Goal: Complete application form: Complete application form

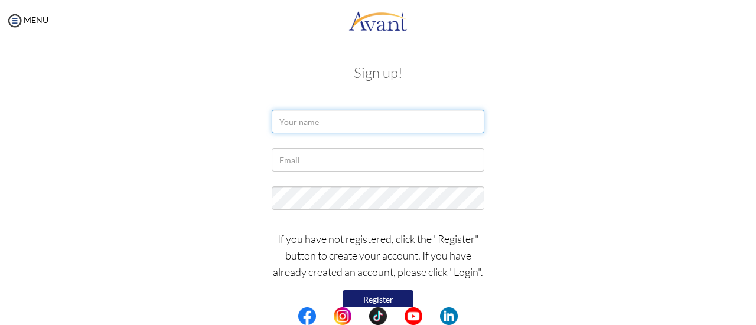
click at [356, 130] on input "text" at bounding box center [378, 122] width 213 height 24
type input "Puspa Poudel"
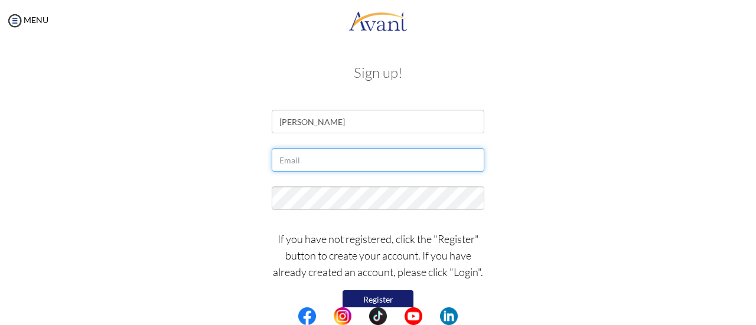
click at [332, 157] on input "text" at bounding box center [378, 160] width 213 height 24
type input "[EMAIL_ADDRESS][DOMAIN_NAME]"
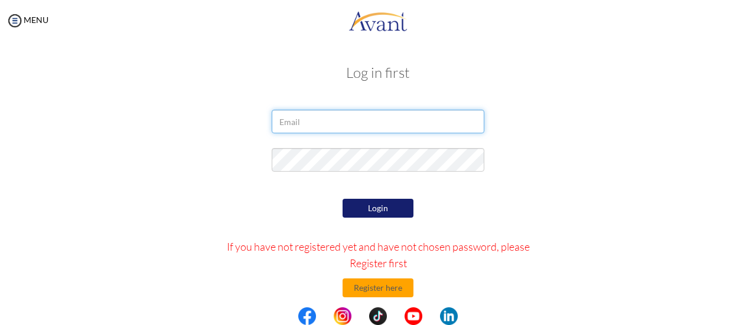
click at [341, 128] on input "email" at bounding box center [378, 122] width 213 height 24
type input "[EMAIL_ADDRESS][DOMAIN_NAME]"
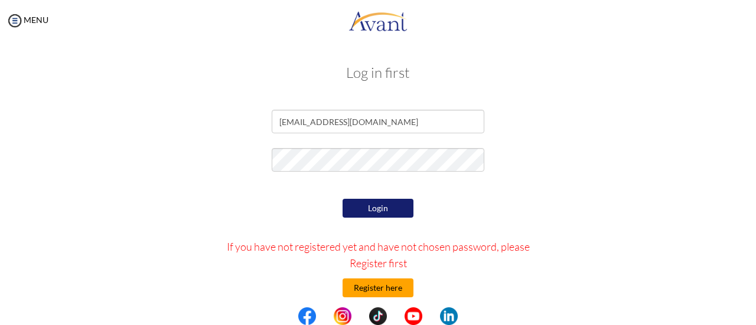
click at [360, 288] on button "Register here" at bounding box center [378, 288] width 71 height 19
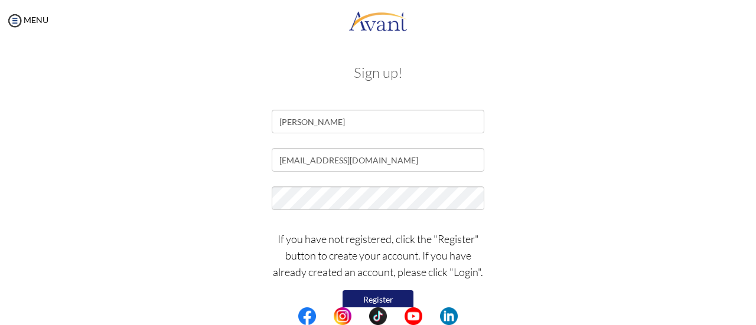
click at [391, 294] on button "Register" at bounding box center [378, 300] width 71 height 19
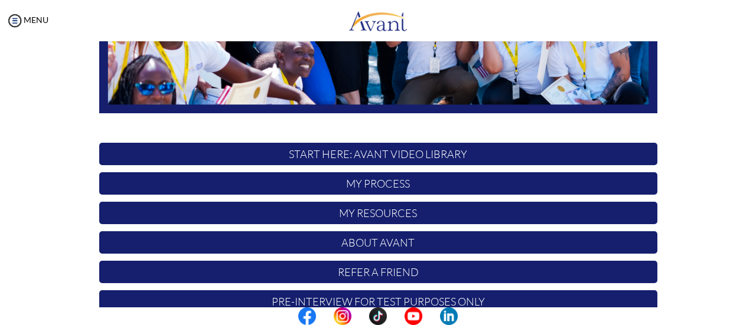
scroll to position [331, 0]
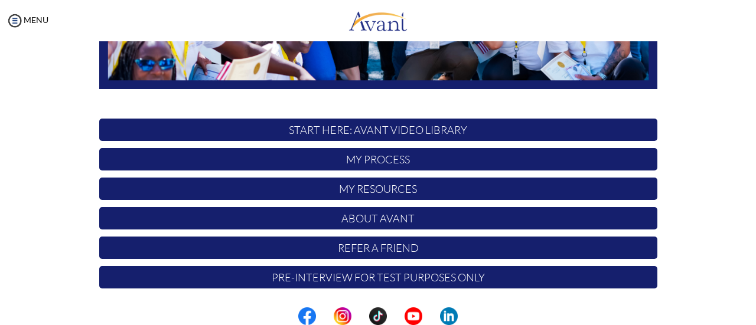
click at [419, 130] on p "START HERE: Avant Video Library" at bounding box center [378, 130] width 558 height 22
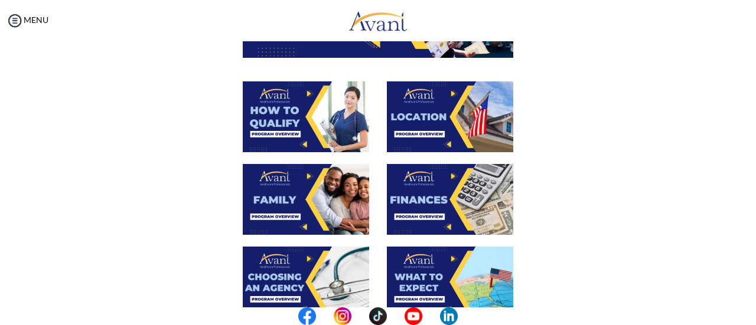
scroll to position [197, 0]
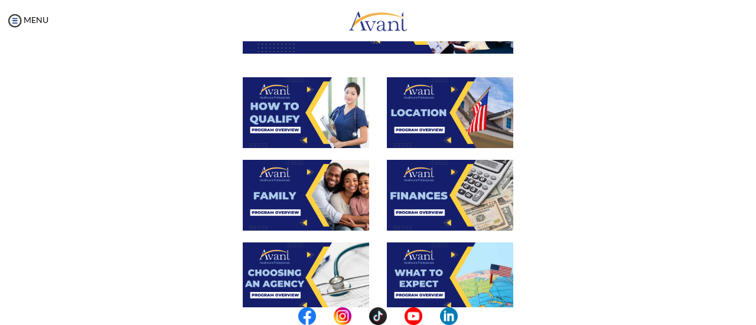
click at [744, 188] on div "My Status What is the next step? We would like you to watch the introductory vi…" at bounding box center [378, 203] width 756 height 325
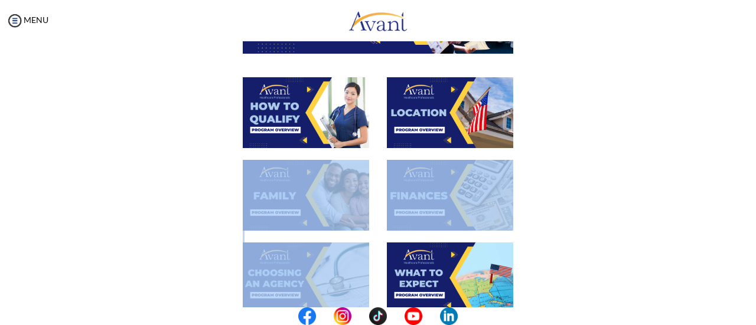
click at [744, 188] on div "My Status What is the next step? We would like you to watch the introductory vi…" at bounding box center [378, 203] width 756 height 325
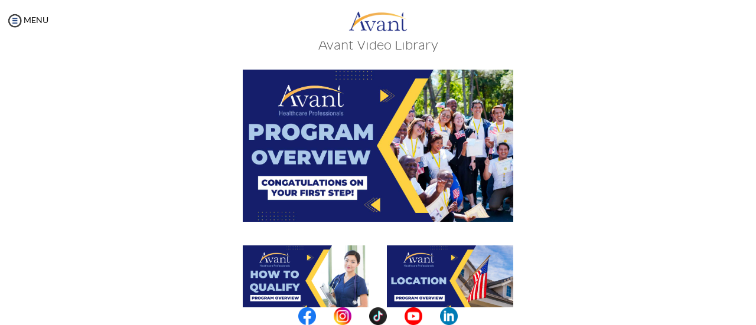
scroll to position [27, 0]
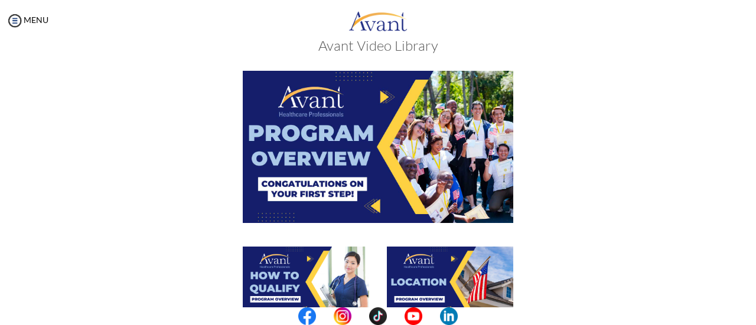
click at [301, 259] on img at bounding box center [306, 282] width 126 height 71
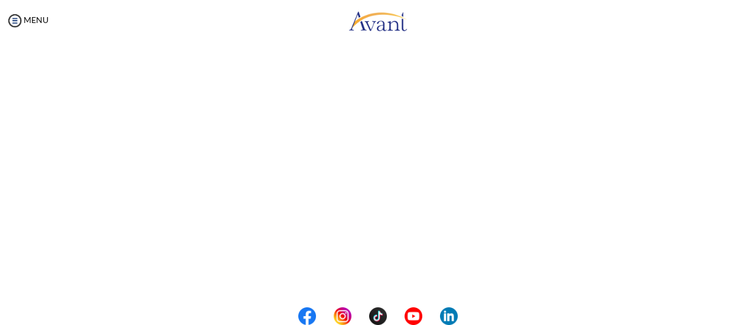
scroll to position [132, 0]
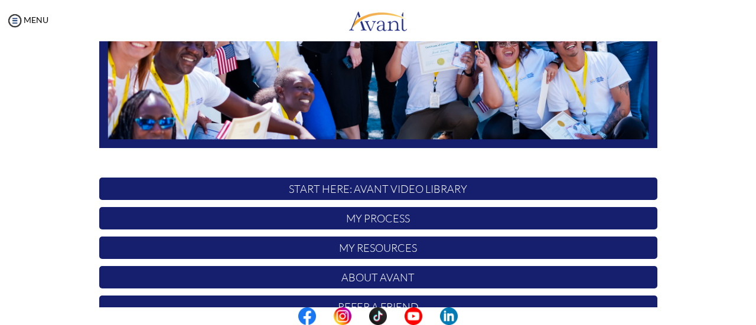
scroll to position [280, 0]
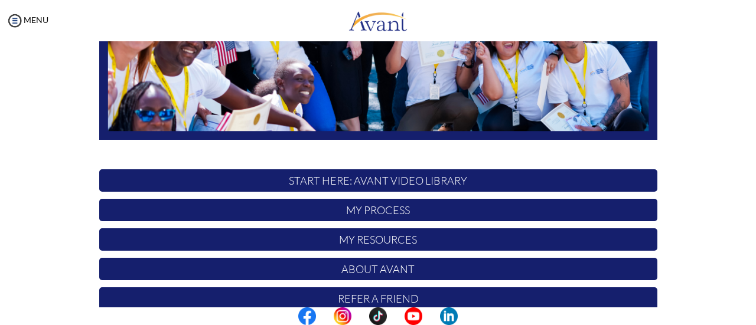
click at [415, 178] on p "START HERE: Avant Video Library" at bounding box center [378, 181] width 558 height 22
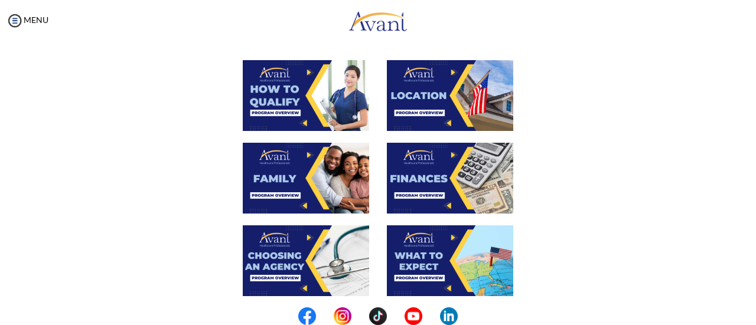
scroll to position [214, 0]
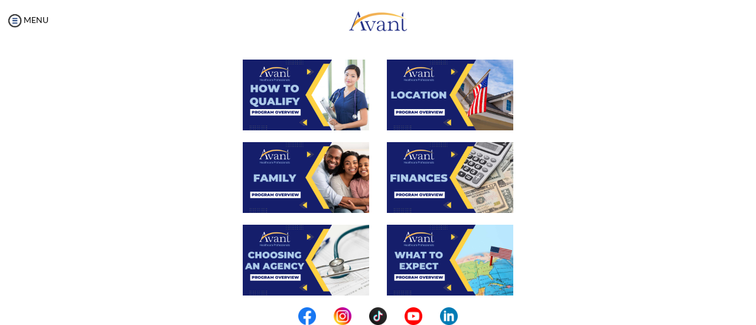
click at [448, 71] on img at bounding box center [450, 95] width 126 height 71
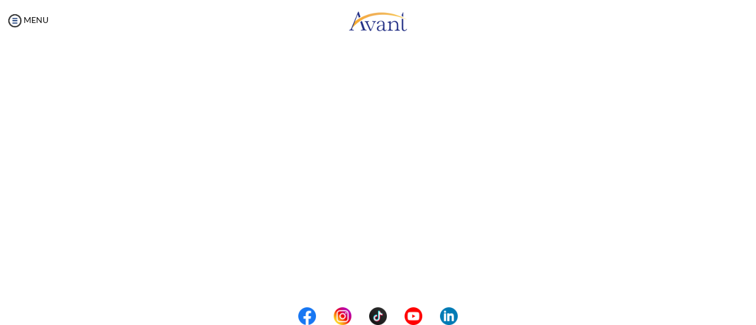
scroll to position [113, 0]
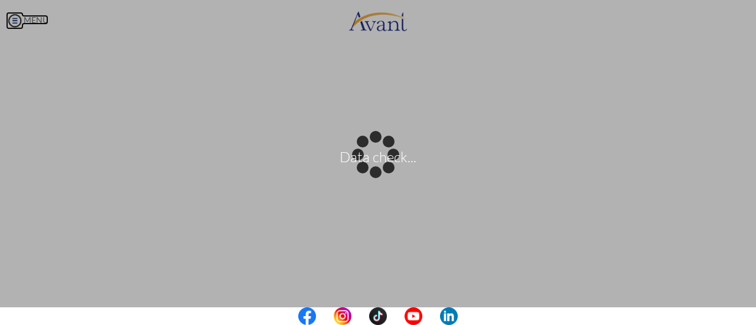
click at [14, 21] on body "Data check... Maintenance break. Please come back in 2 hours. MENU My Status Wh…" at bounding box center [378, 162] width 756 height 325
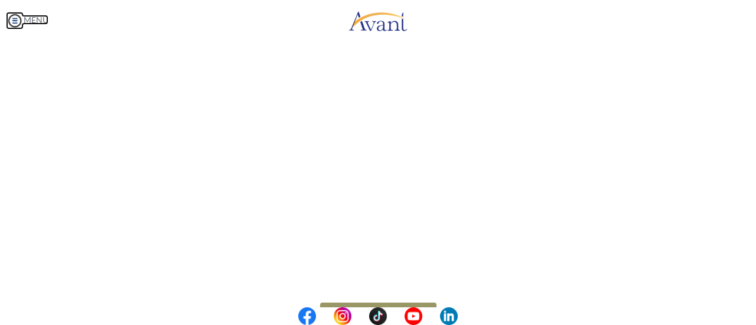
scroll to position [255, 0]
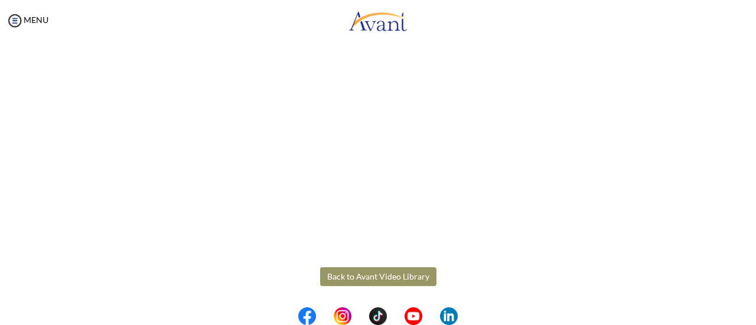
click at [383, 274] on button "Back to Avant Video Library" at bounding box center [378, 277] width 116 height 19
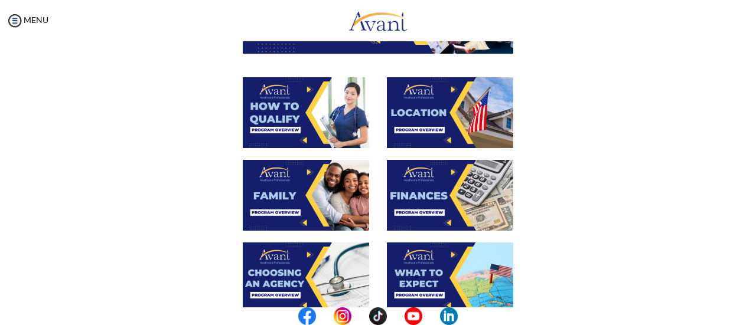
scroll to position [207, 0]
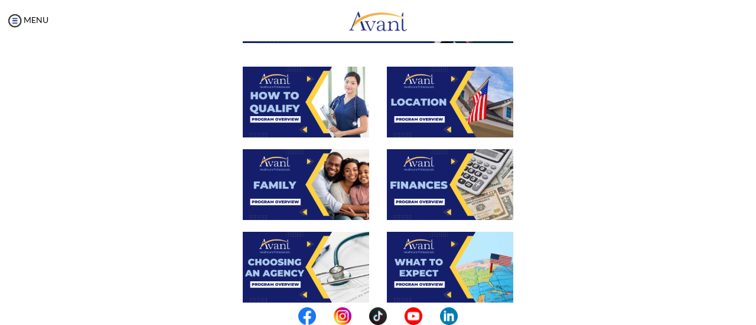
click at [304, 159] on img at bounding box center [306, 184] width 126 height 71
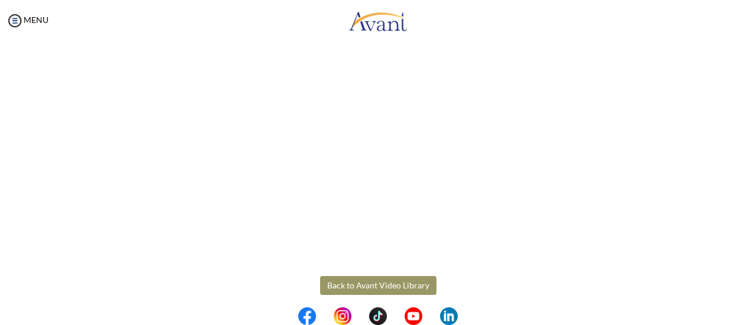
scroll to position [382, 0]
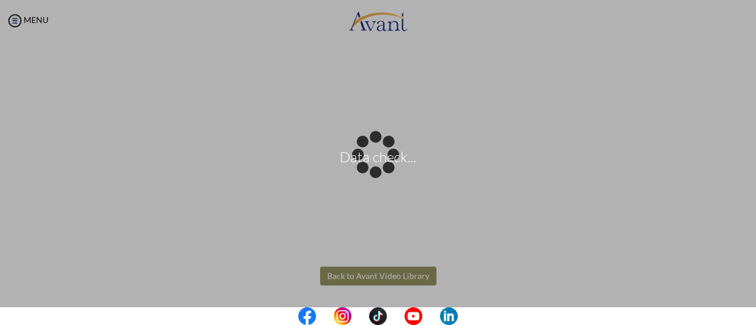
click at [370, 280] on body "Data check... Maintenance break. Please come back in 2 hours. MENU My Status Wh…" at bounding box center [378, 162] width 756 height 325
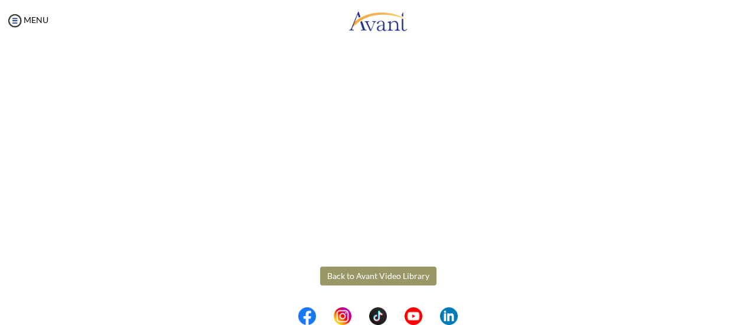
click at [370, 275] on button "Back to Avant Video Library" at bounding box center [378, 276] width 116 height 19
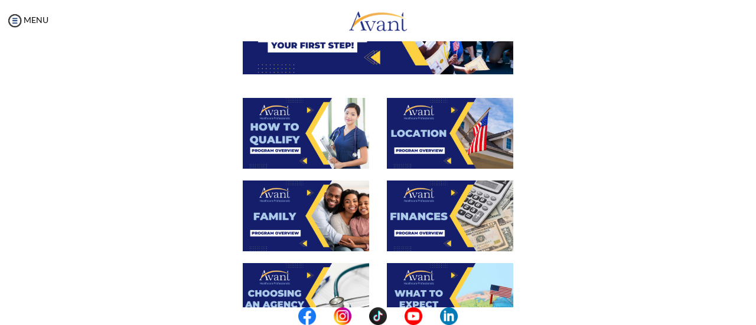
scroll to position [179, 0]
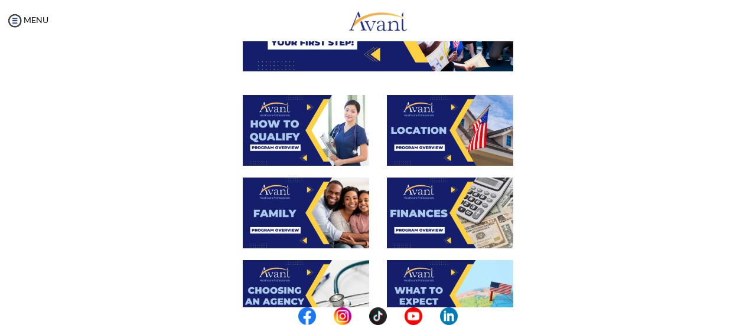
click at [448, 190] on img at bounding box center [450, 213] width 126 height 71
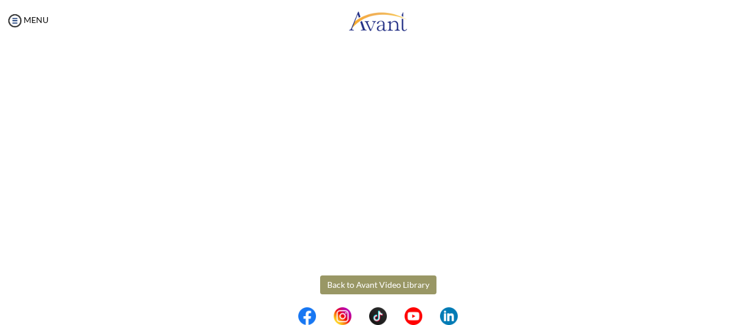
scroll to position [255, 0]
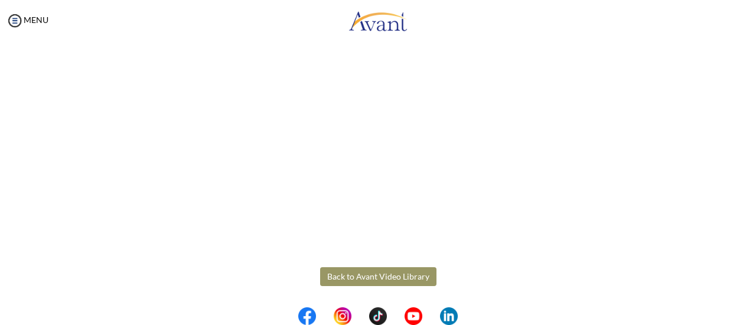
click at [705, 321] on center at bounding box center [378, 317] width 756 height 18
click at [364, 276] on button "Back to Avant Video Library" at bounding box center [378, 277] width 116 height 19
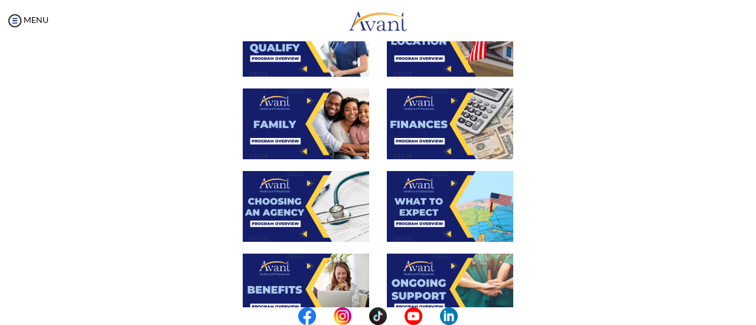
scroll to position [272, 0]
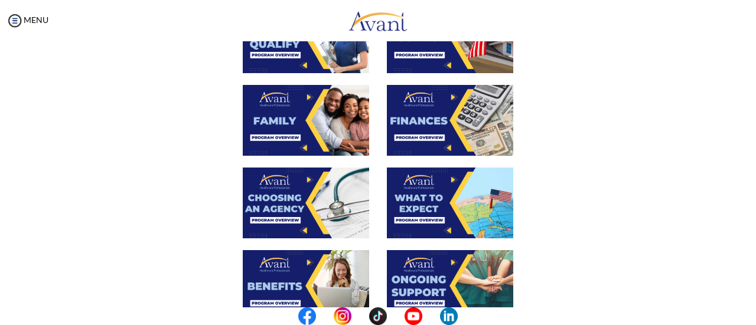
click at [300, 180] on img at bounding box center [306, 203] width 126 height 71
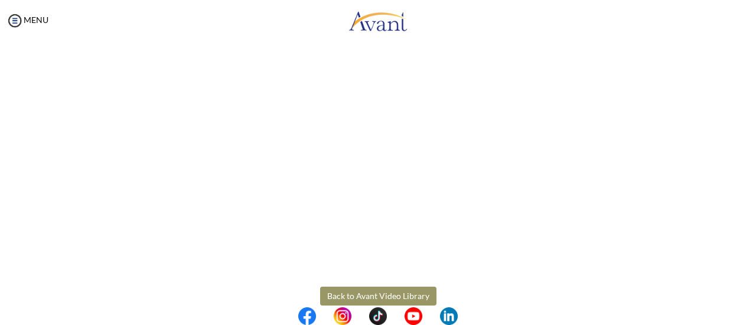
scroll to position [363, 0]
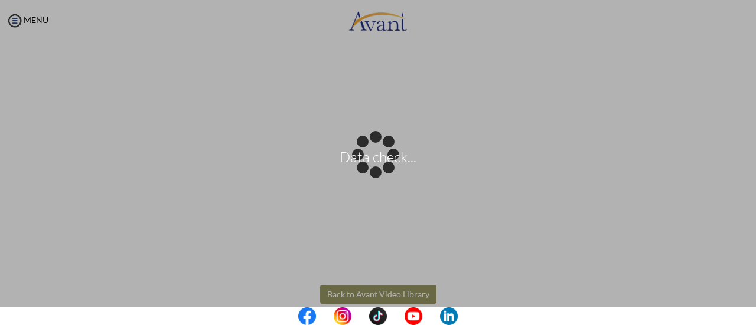
click at [386, 292] on body "Data check... Maintenance break. Please come back in 2 hours. MENU My Status Wh…" at bounding box center [378, 162] width 756 height 325
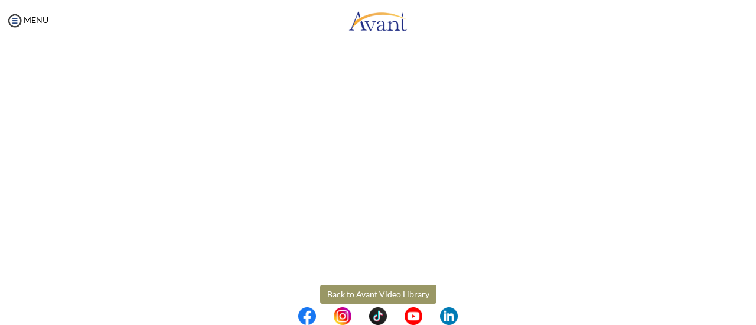
click at [386, 292] on button "Back to Avant Video Library" at bounding box center [378, 294] width 116 height 19
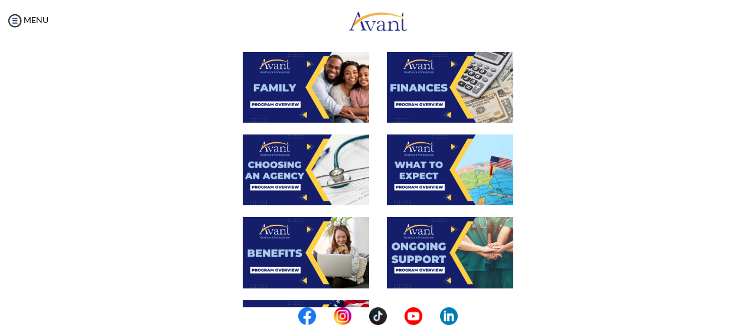
scroll to position [310, 0]
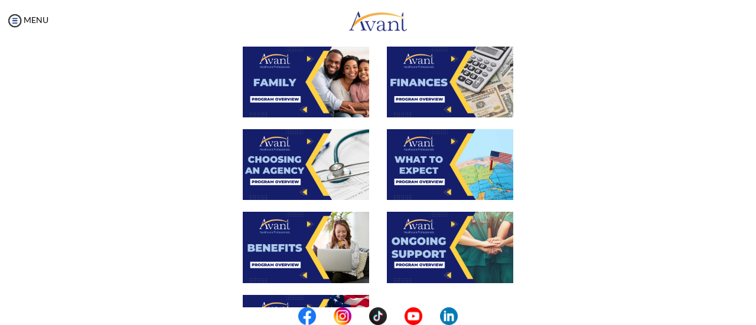
click at [448, 141] on img at bounding box center [450, 164] width 126 height 71
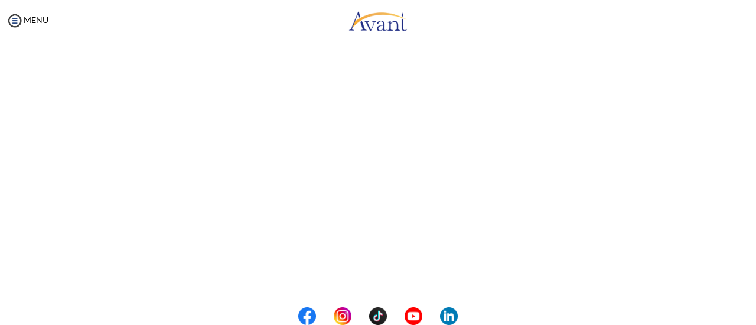
scroll to position [331, 0]
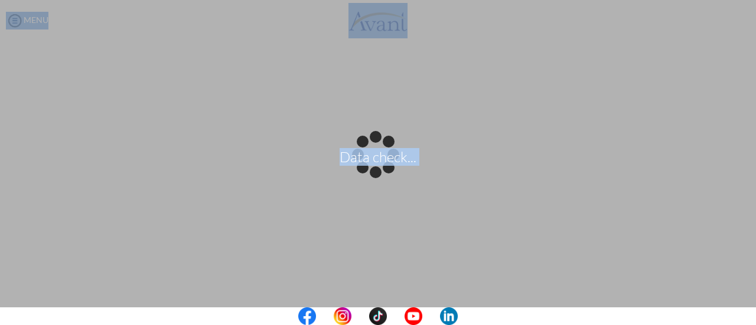
drag, startPoint x: 743, startPoint y: 299, endPoint x: 742, endPoint y: 315, distance: 16.0
click at [742, 315] on body "Data check... Maintenance break. Please come back in 2 hours. MENU My Status Wh…" at bounding box center [378, 162] width 756 height 325
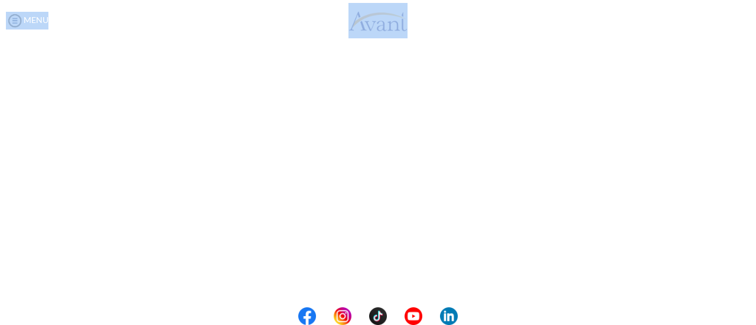
scroll to position [382, 0]
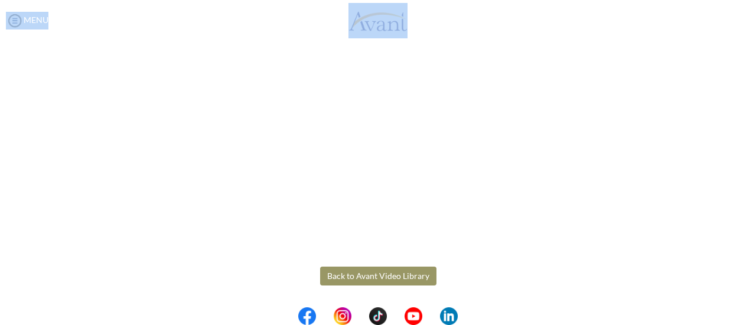
click at [393, 277] on button "Back to Avant Video Library" at bounding box center [378, 276] width 116 height 19
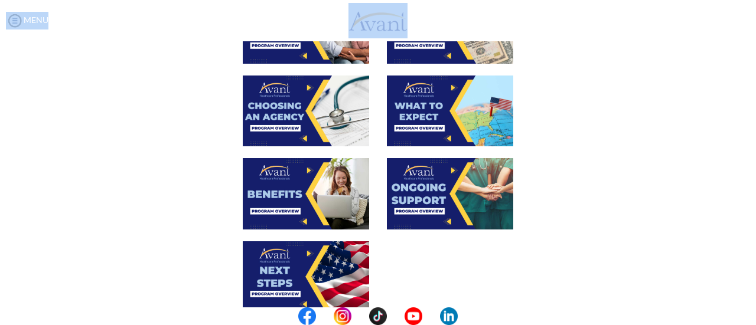
scroll to position [365, 0]
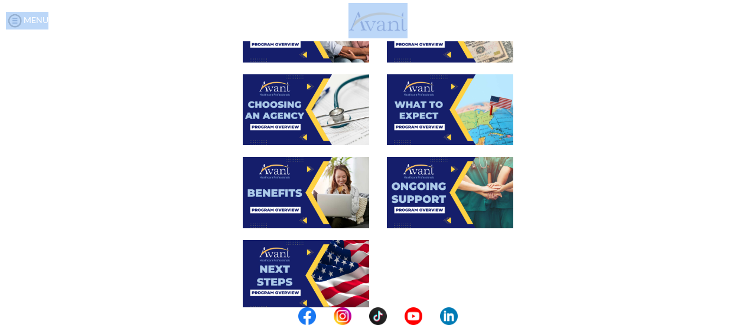
click at [304, 171] on img at bounding box center [306, 192] width 126 height 71
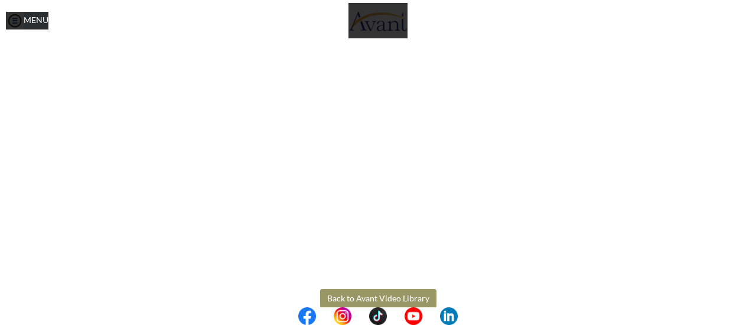
scroll to position [382, 0]
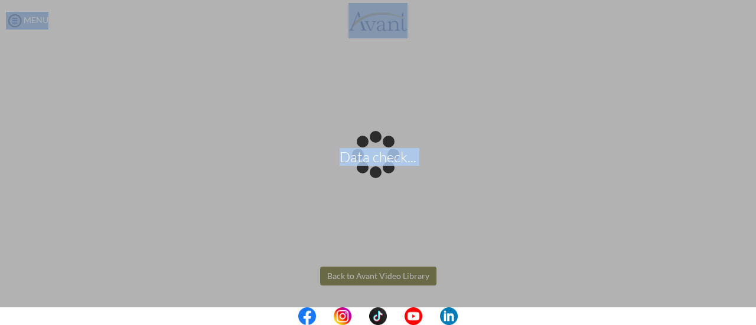
click at [359, 279] on body "Data check... Maintenance break. Please come back in 2 hours. MENU My Status Wh…" at bounding box center [378, 162] width 756 height 325
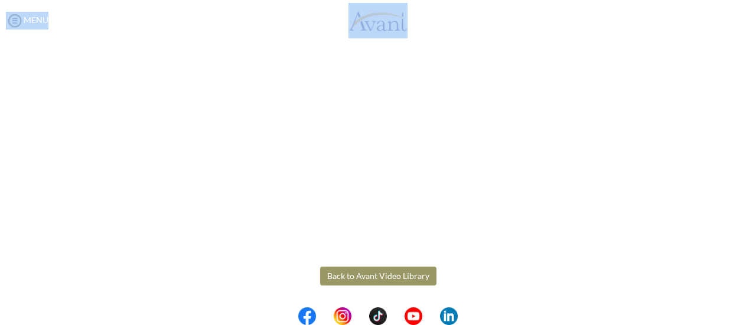
click at [359, 279] on button "Back to Avant Video Library" at bounding box center [378, 276] width 116 height 19
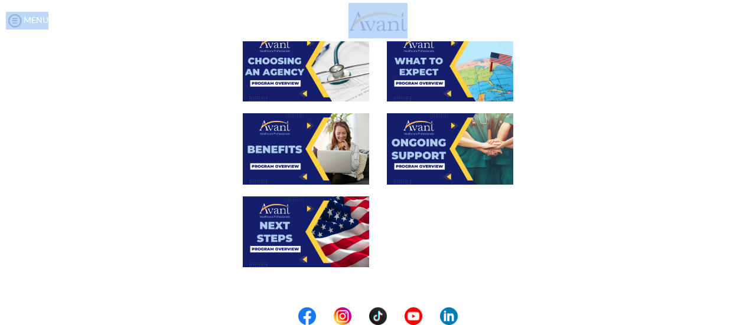
scroll to position [414, 0]
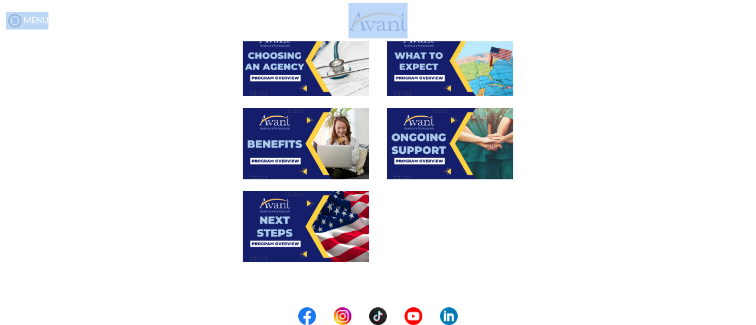
click at [447, 122] on img at bounding box center [450, 143] width 126 height 71
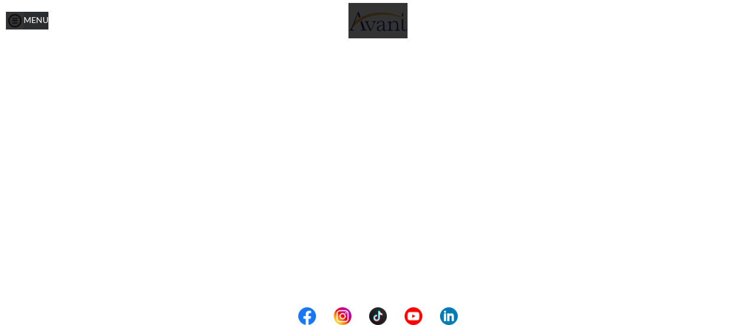
scroll to position [382, 0]
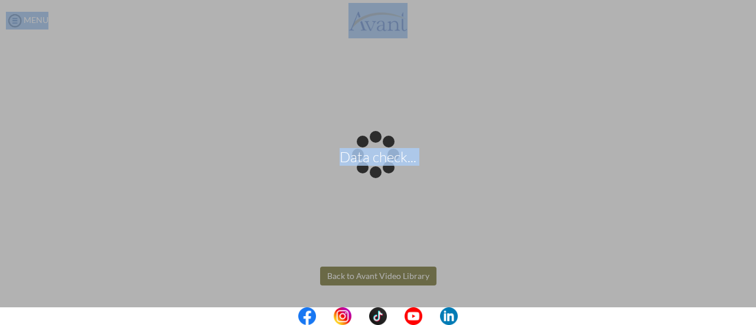
click at [368, 278] on body "Data check... Maintenance break. Please come back in 2 hours. MENU My Status Wh…" at bounding box center [378, 162] width 756 height 325
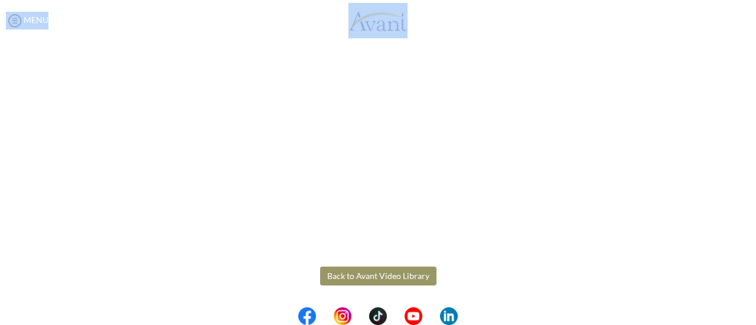
click at [368, 278] on button "Back to Avant Video Library" at bounding box center [378, 276] width 116 height 19
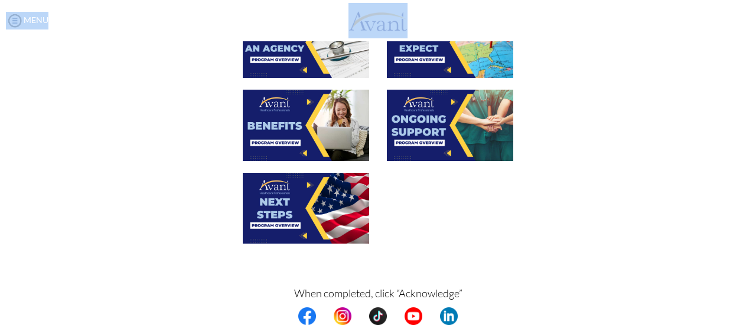
scroll to position [435, 0]
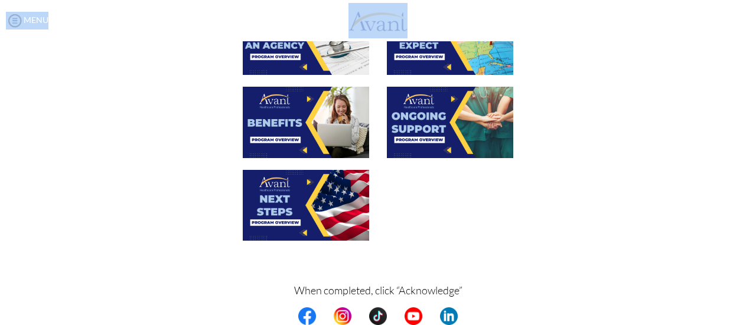
click at [299, 187] on img at bounding box center [306, 205] width 126 height 71
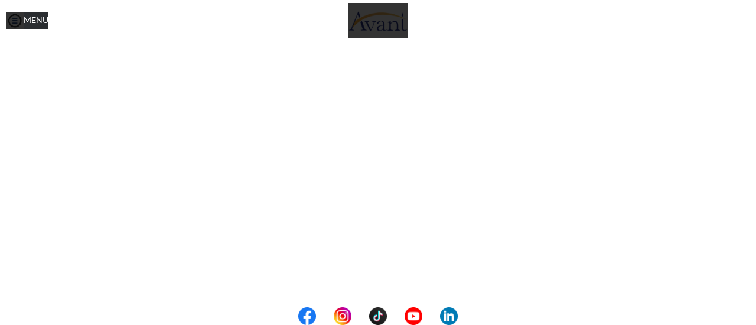
scroll to position [382, 0]
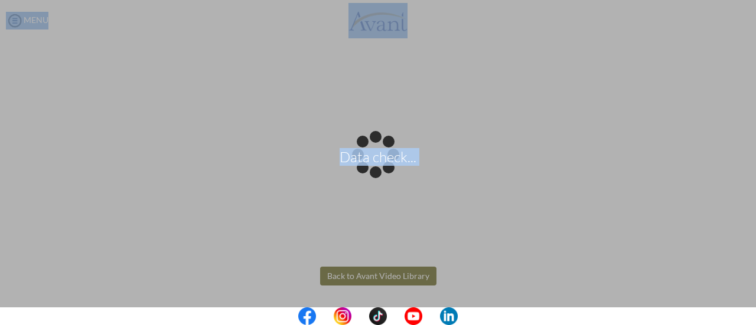
click at [385, 276] on body "Data check... Maintenance break. Please come back in 2 hours. MENU My Status Wh…" at bounding box center [378, 162] width 756 height 325
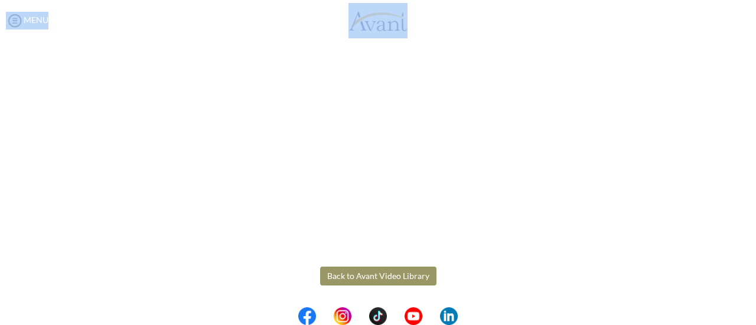
click at [385, 273] on button "Back to Avant Video Library" at bounding box center [378, 276] width 116 height 19
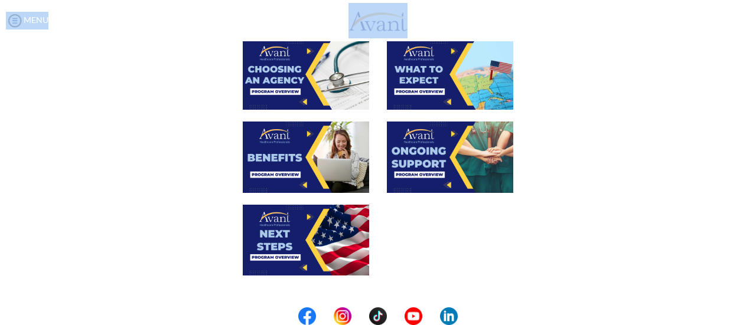
scroll to position [486, 0]
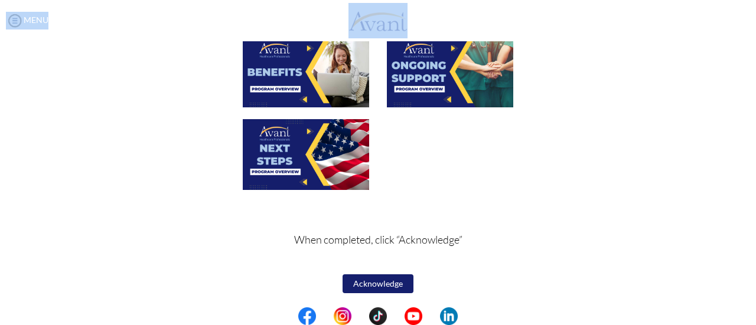
click at [363, 281] on button "Acknowledge" at bounding box center [378, 284] width 71 height 19
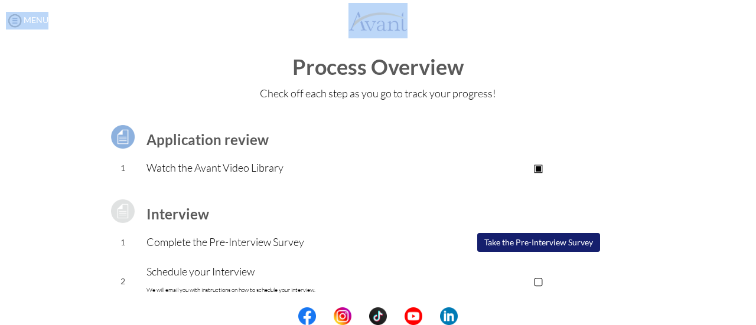
scroll to position [5, 0]
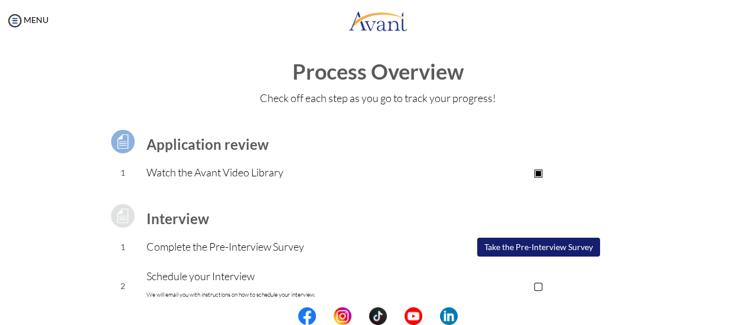
click at [249, 173] on p "Watch the Avant Video Library" at bounding box center [282, 172] width 273 height 17
click at [120, 138] on img at bounding box center [123, 142] width 30 height 30
click at [538, 171] on p "▣" at bounding box center [538, 172] width 237 height 17
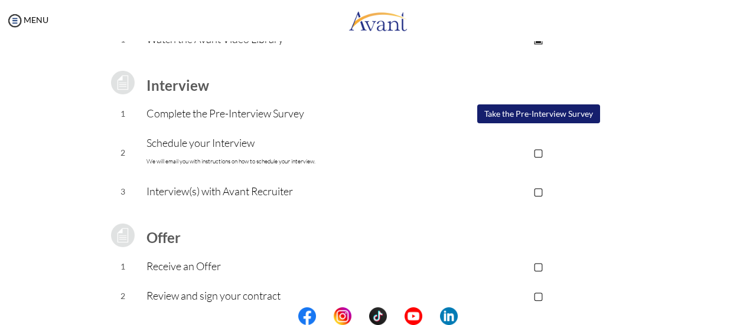
scroll to position [141, 0]
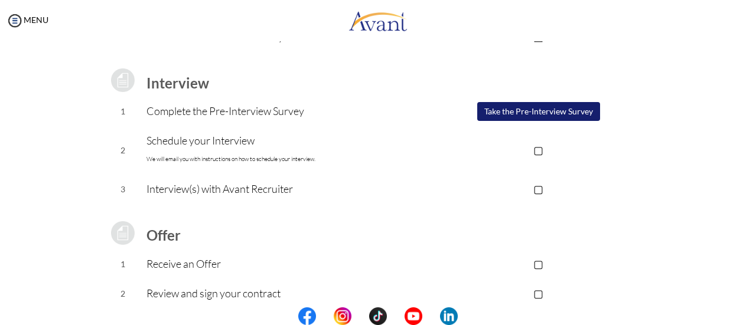
click at [536, 113] on button "Take the Pre-Interview Survey" at bounding box center [538, 111] width 123 height 19
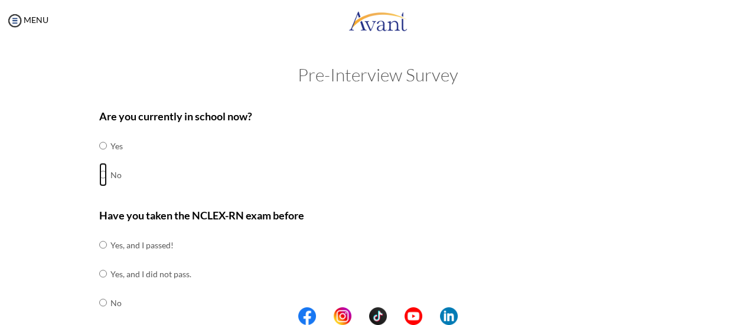
click at [99, 158] on input "radio" at bounding box center [103, 146] width 8 height 24
radio input "true"
click at [99, 246] on input "radio" at bounding box center [103, 245] width 8 height 24
radio input "true"
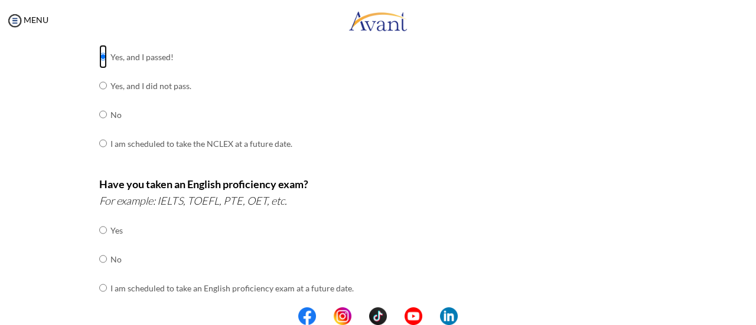
scroll to position [198, 0]
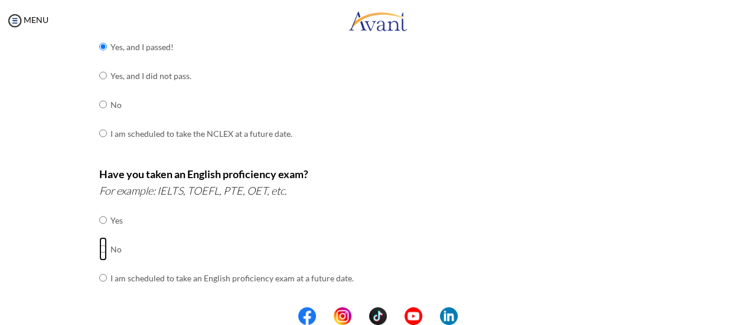
click at [99, 232] on input "radio" at bounding box center [103, 221] width 8 height 24
radio input "true"
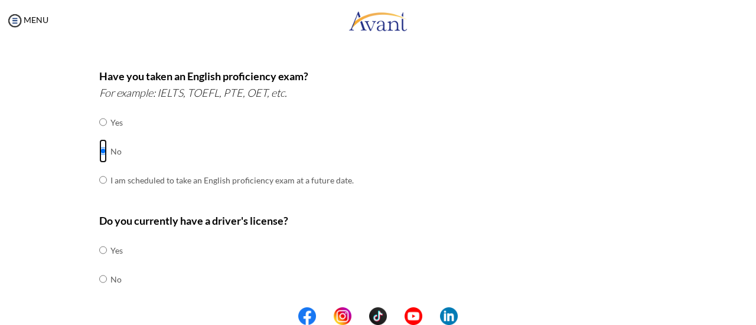
scroll to position [299, 0]
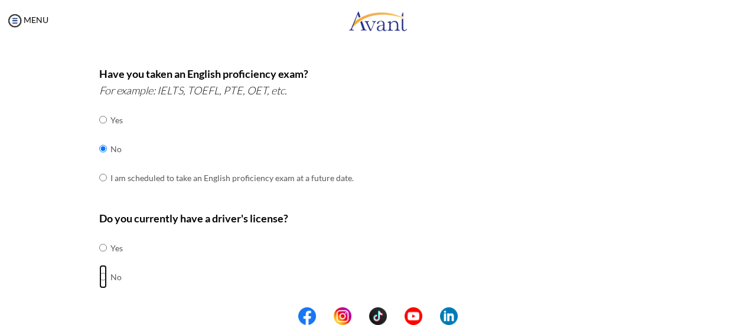
click at [99, 260] on input "radio" at bounding box center [103, 248] width 8 height 24
radio input "true"
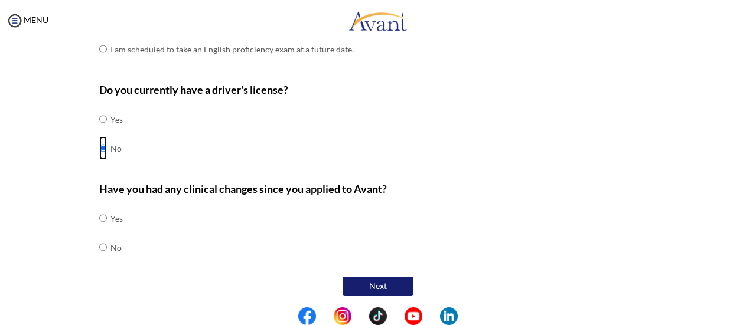
scroll to position [428, 0]
click at [99, 216] on input "radio" at bounding box center [103, 219] width 8 height 24
radio input "true"
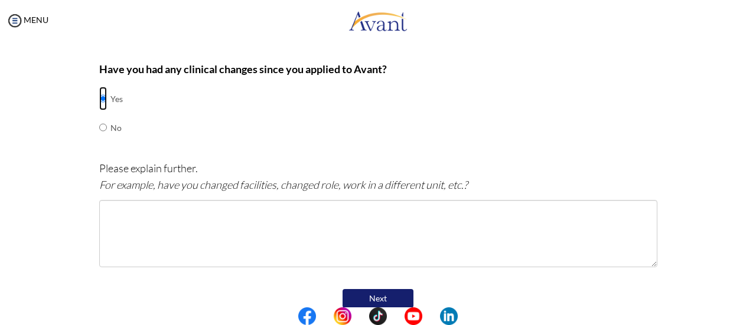
scroll to position [550, 0]
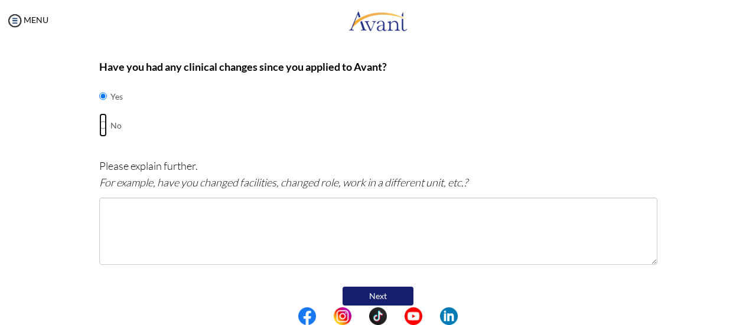
click at [99, 108] on input "radio" at bounding box center [103, 96] width 8 height 24
radio input "true"
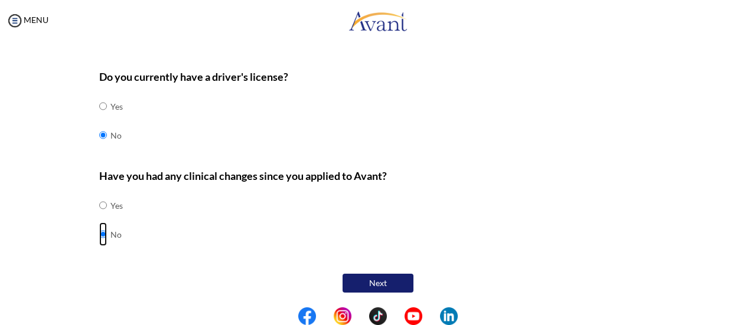
scroll to position [428, 0]
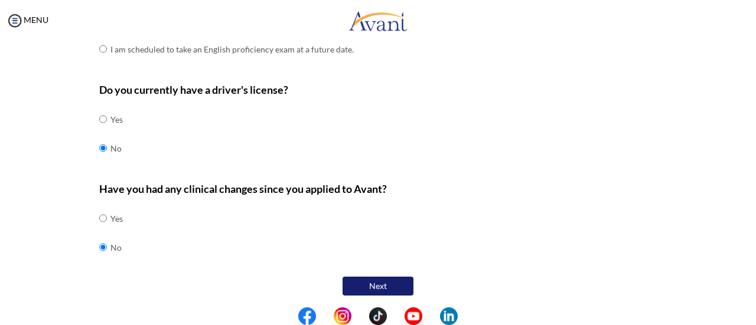
click at [376, 279] on button "Next" at bounding box center [378, 286] width 71 height 19
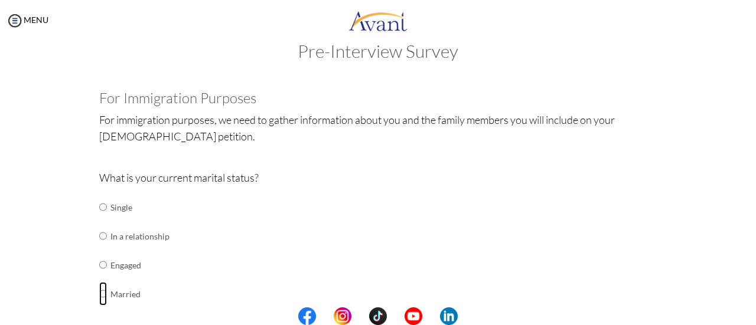
click at [99, 219] on input "radio" at bounding box center [103, 208] width 8 height 24
radio input "true"
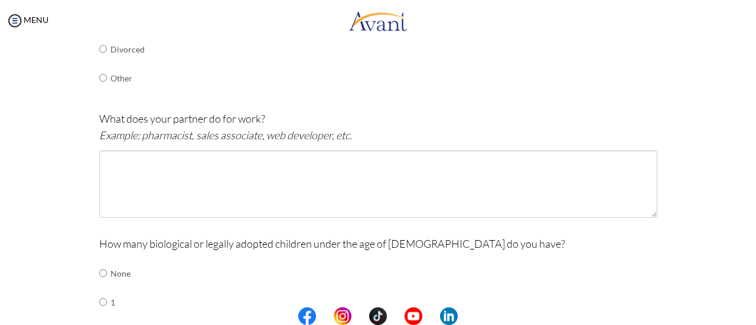
scroll to position [329, 0]
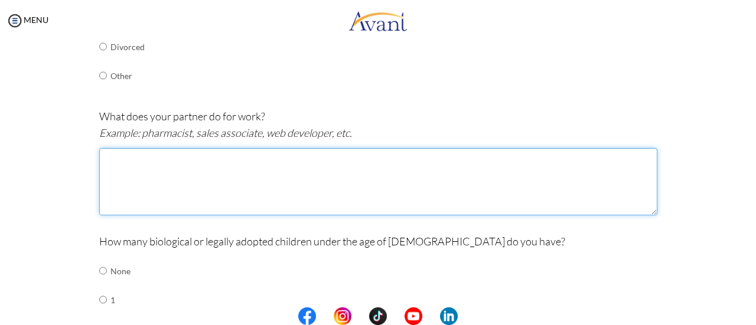
click at [148, 181] on textarea at bounding box center [378, 181] width 558 height 67
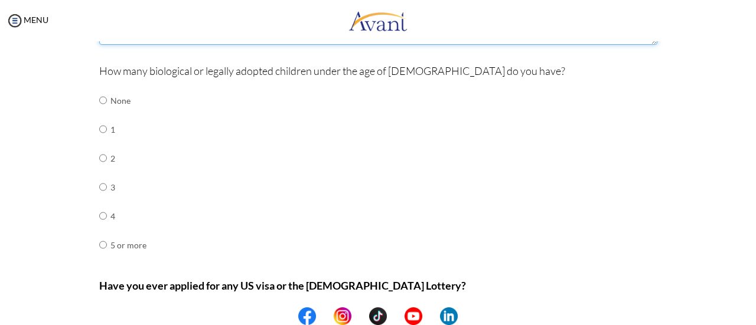
scroll to position [501, 0]
type textarea "college professor"
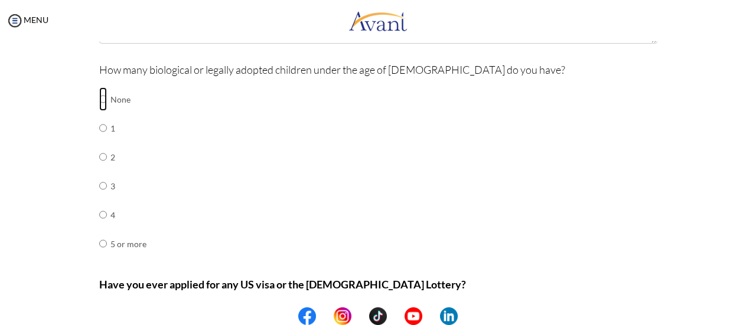
click at [99, 98] on input "radio" at bounding box center [103, 99] width 8 height 24
radio input "true"
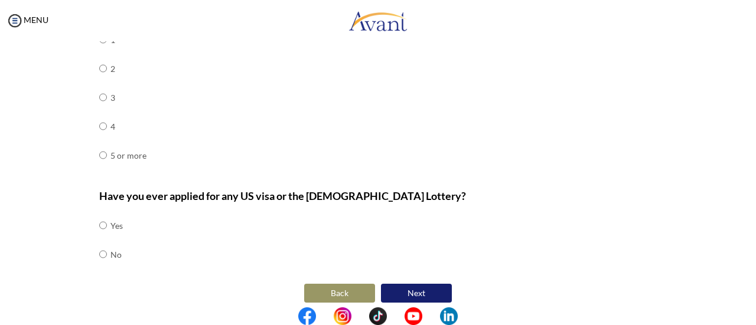
scroll to position [596, 0]
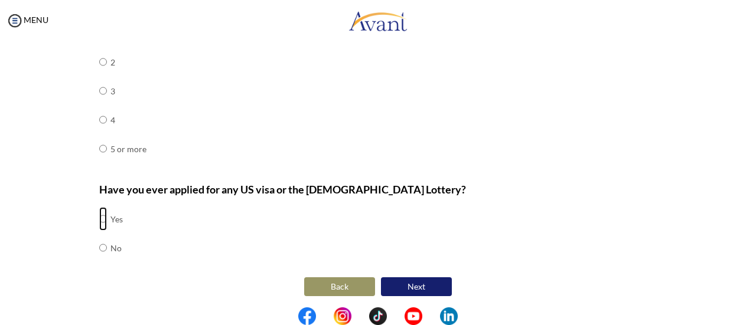
click at [99, 216] on input "radio" at bounding box center [103, 219] width 8 height 24
radio input "true"
click at [419, 283] on button "Next" at bounding box center [416, 287] width 71 height 19
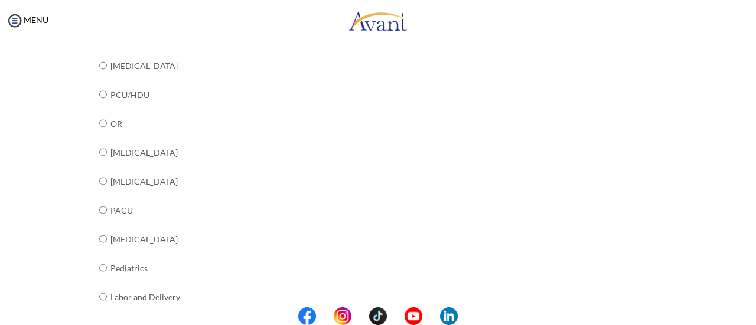
scroll to position [335, 0]
radio input "true"
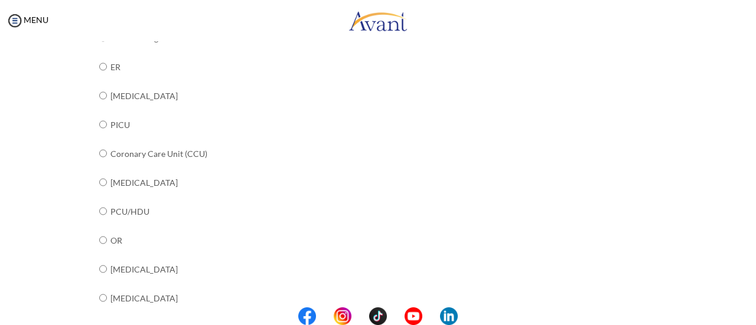
scroll to position [230, 0]
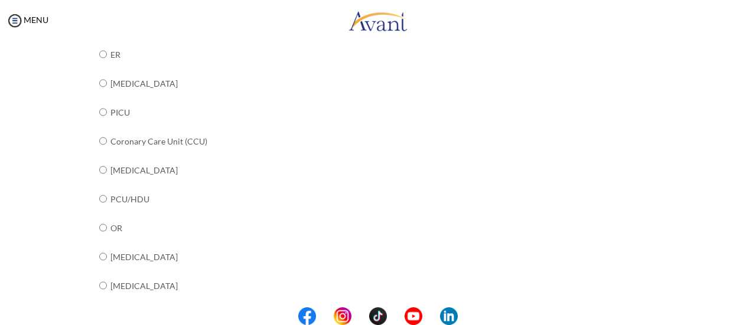
click at [747, 153] on div "My Status What is the next step? We would like you to watch the introductory vi…" at bounding box center [378, 203] width 756 height 325
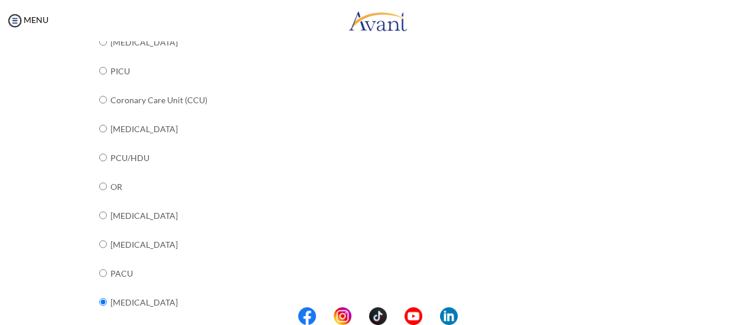
scroll to position [272, 0]
radio input "true"
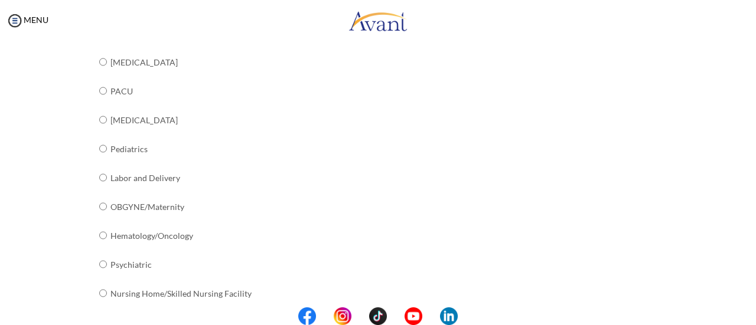
scroll to position [452, 0]
radio input "true"
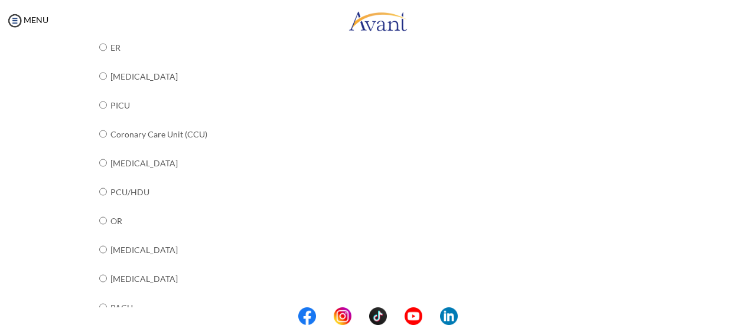
scroll to position [246, 0]
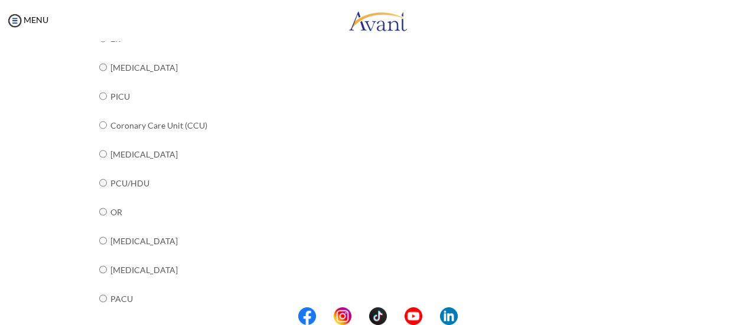
click at [737, 221] on div "My Status What is the next step? We would like you to watch the introductory vi…" at bounding box center [378, 203] width 756 height 325
click at [736, 219] on div "My Status What is the next step? We would like you to watch the introductory vi…" at bounding box center [378, 203] width 756 height 325
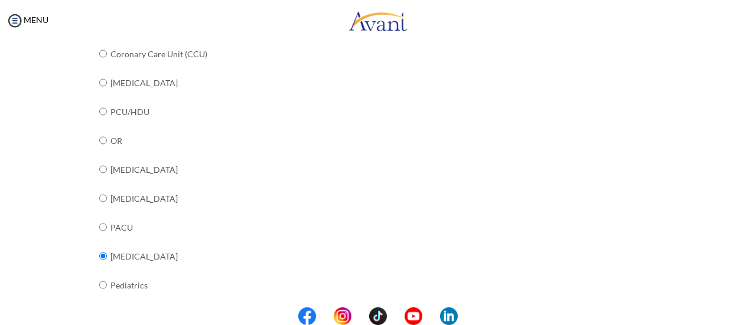
scroll to position [318, 0]
radio input "true"
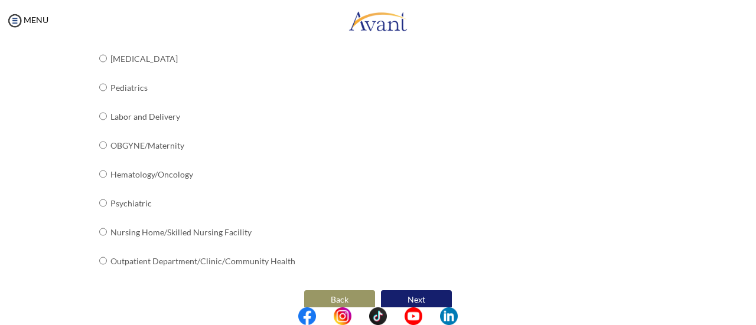
scroll to position [527, 0]
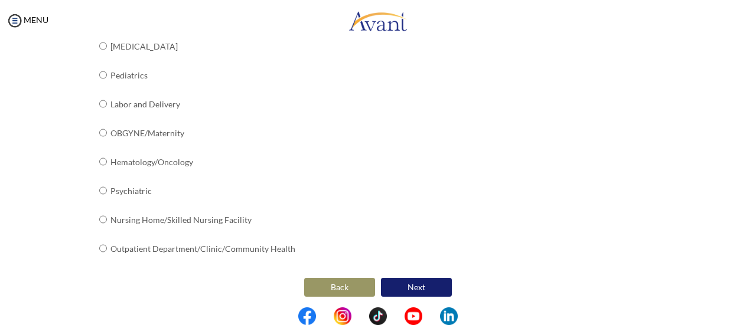
click at [425, 283] on button "Next" at bounding box center [416, 287] width 71 height 19
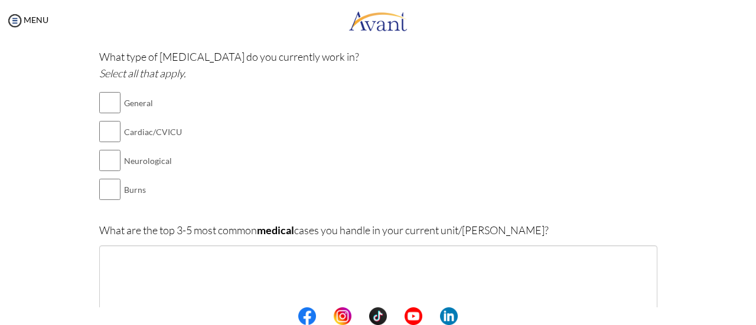
scroll to position [107, 0]
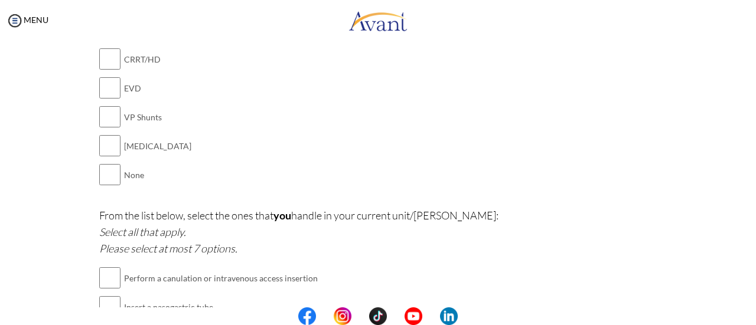
scroll to position [1496, 0]
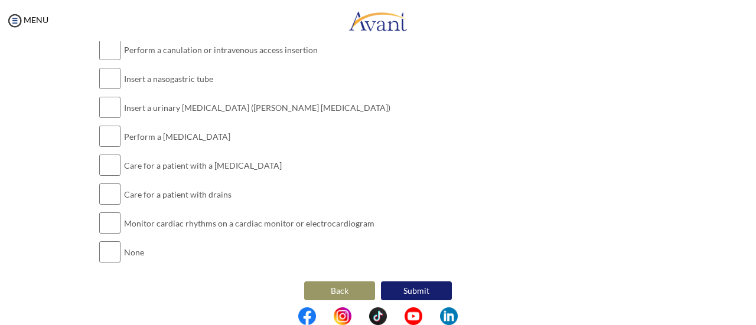
click at [341, 285] on button "Back" at bounding box center [339, 291] width 71 height 19
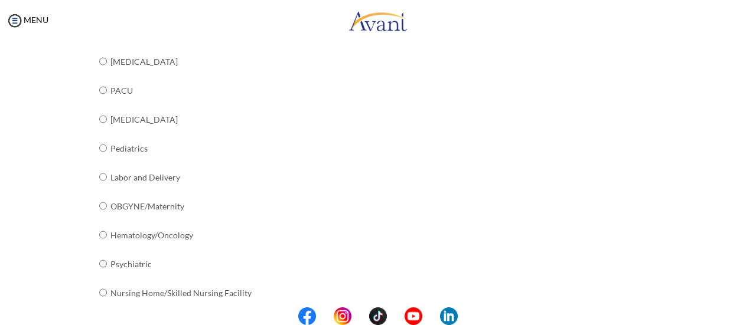
scroll to position [458, 0]
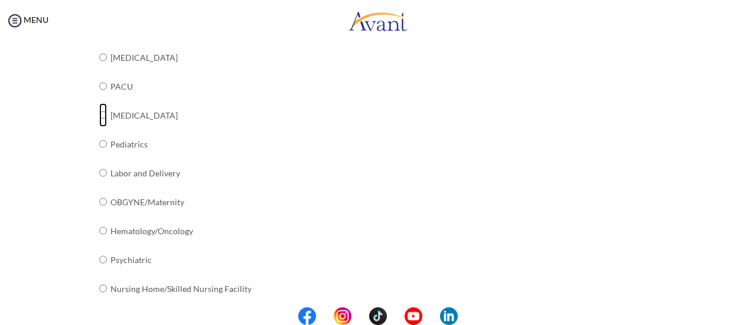
radio input "true"
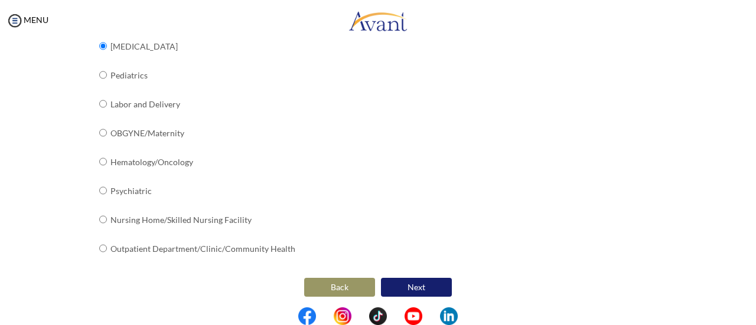
click at [424, 282] on button "Next" at bounding box center [416, 287] width 71 height 19
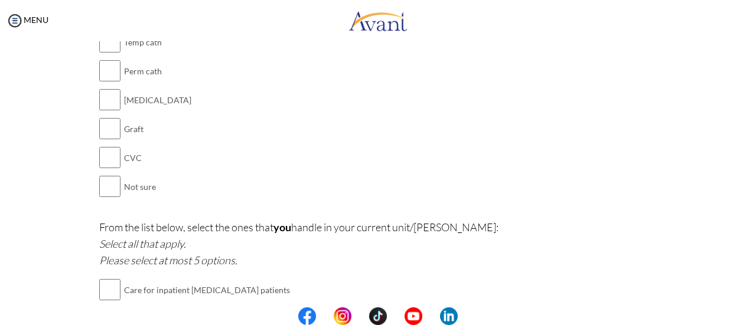
scroll to position [568, 0]
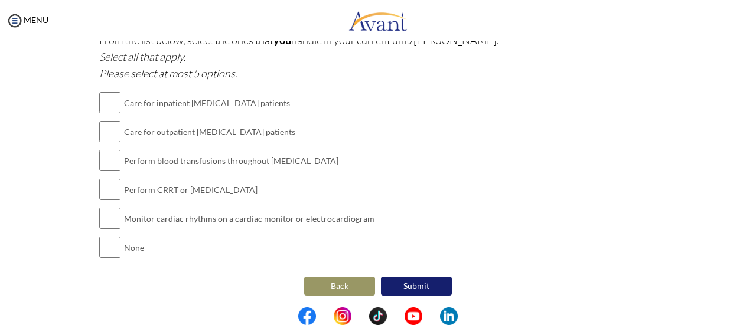
click at [350, 281] on button "Back" at bounding box center [339, 286] width 71 height 19
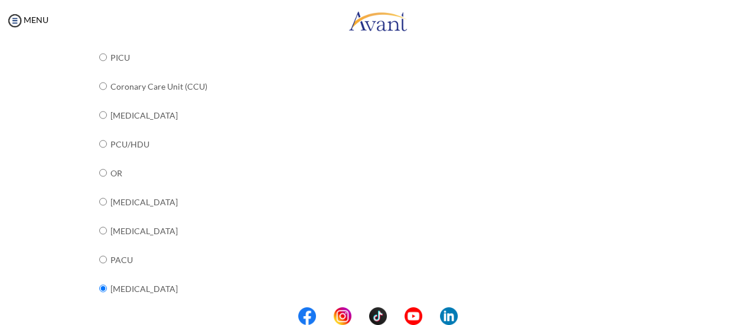
scroll to position [289, 0]
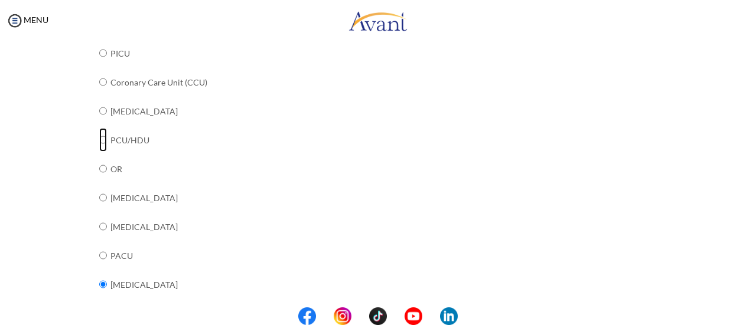
radio input "true"
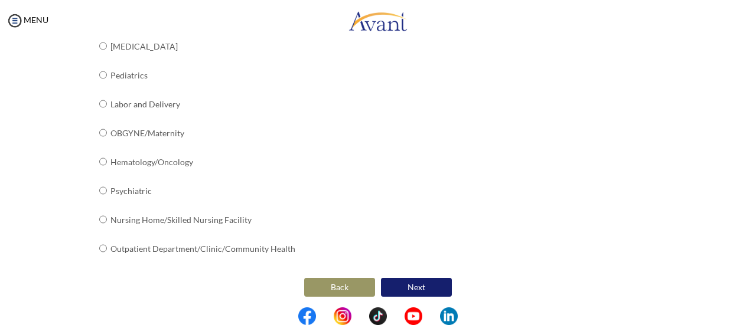
click at [409, 284] on button "Next" at bounding box center [416, 287] width 71 height 19
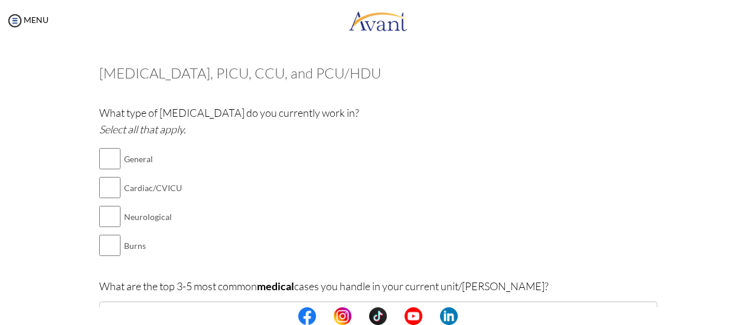
scroll to position [37, 0]
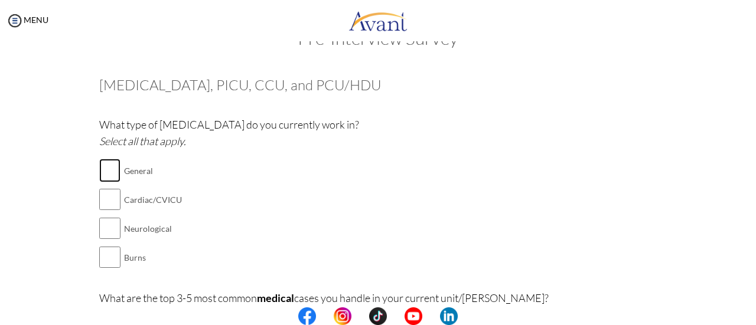
click at [109, 164] on input "checkbox" at bounding box center [109, 171] width 21 height 24
checkbox input "true"
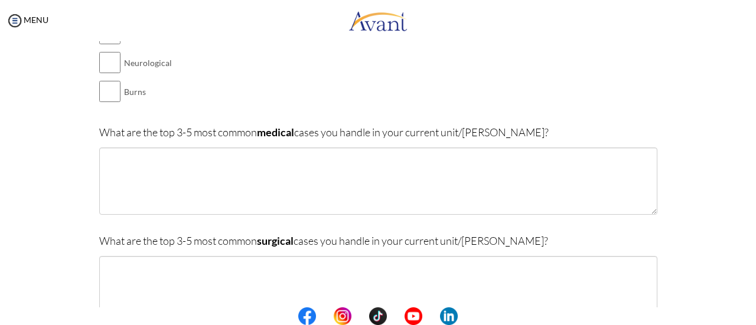
scroll to position [237, 0]
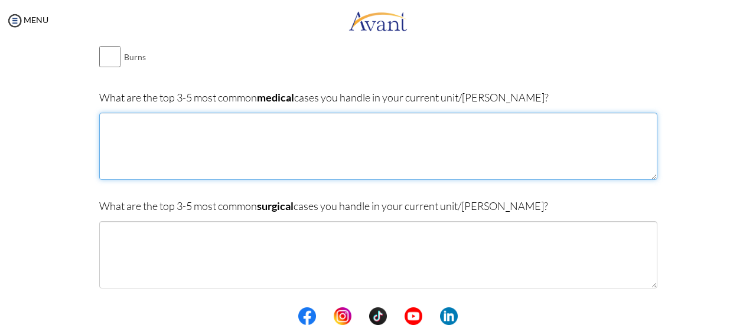
click at [157, 146] on textarea at bounding box center [378, 146] width 558 height 67
type textarea "c"
click at [136, 145] on textarea "Ca lung with mets AML/ CML CKD/AKI cases for [MEDICAL_DATA]" at bounding box center [378, 146] width 558 height 67
click at [101, 145] on textarea "Ca lung with mets AML/ CML CKD/AKI cases for [MEDICAL_DATA]" at bounding box center [378, 146] width 558 height 67
click at [221, 132] on textarea "Ca lung with mets CKD/AKI cases for [MEDICAL_DATA]" at bounding box center [378, 146] width 558 height 67
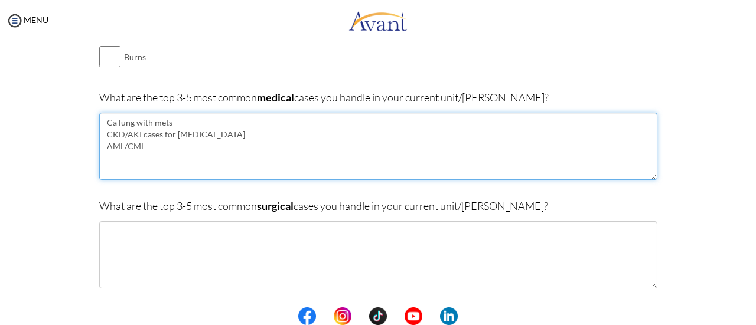
type textarea "Ca lung with mets CKD/AKI cases for [MEDICAL_DATA] AML/CML"
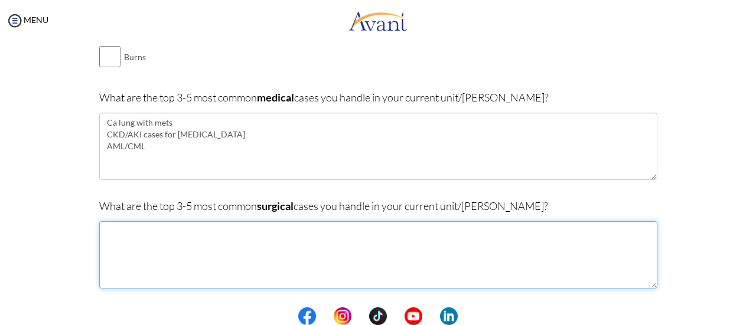
click at [180, 237] on textarea at bounding box center [378, 254] width 558 height 67
click at [105, 230] on textarea "i our unit only medical cases" at bounding box center [378, 254] width 558 height 67
click at [209, 230] on textarea "In our unit, only medical cases" at bounding box center [378, 254] width 558 height 67
click at [158, 231] on textarea "In our unit, only medical cases & [MEDICAL_DATA]" at bounding box center [378, 254] width 558 height 67
click at [305, 228] on textarea "In our unit, only oncology medical cases & [MEDICAL_DATA]" at bounding box center [378, 254] width 558 height 67
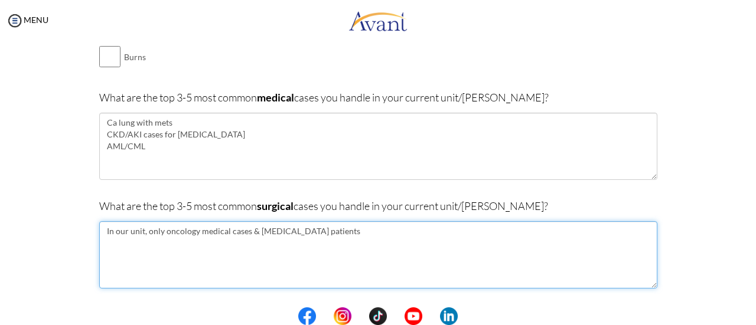
click at [252, 229] on textarea "In our unit, only oncology medical cases & [MEDICAL_DATA] patients" at bounding box center [378, 254] width 558 height 67
click at [371, 230] on textarea "In our unit, only oncology medical cases & emergency [MEDICAL_DATA] patients" at bounding box center [378, 254] width 558 height 67
click at [371, 233] on textarea "In our unit, only oncology medical cases & emergency [MEDICAL_DATA] patients I …" at bounding box center [378, 254] width 558 height 67
click at [435, 230] on textarea "In our unit, only oncology medical cases & emergency [MEDICAL_DATA] patients, I…" at bounding box center [378, 254] width 558 height 67
click at [377, 230] on textarea "In our unit, only oncology medical cases & emergency [MEDICAL_DATA] patients, I…" at bounding box center [378, 254] width 558 height 67
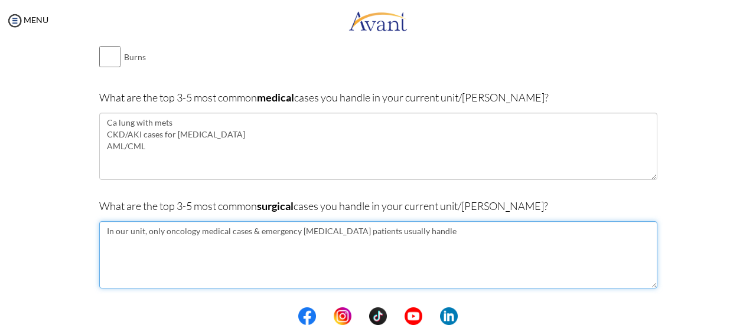
click at [428, 230] on textarea "In our unit, only oncology medical cases & emergency [MEDICAL_DATA] patients us…" at bounding box center [378, 254] width 558 height 67
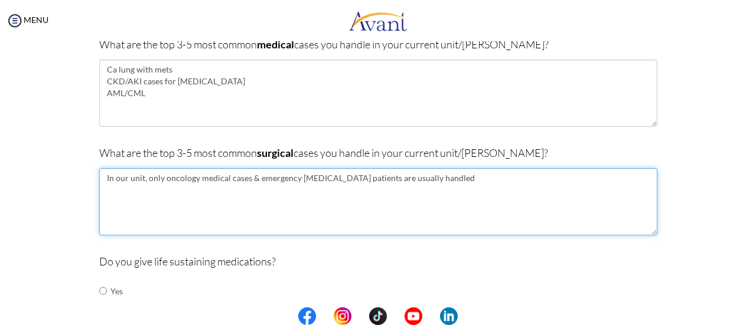
scroll to position [300, 0]
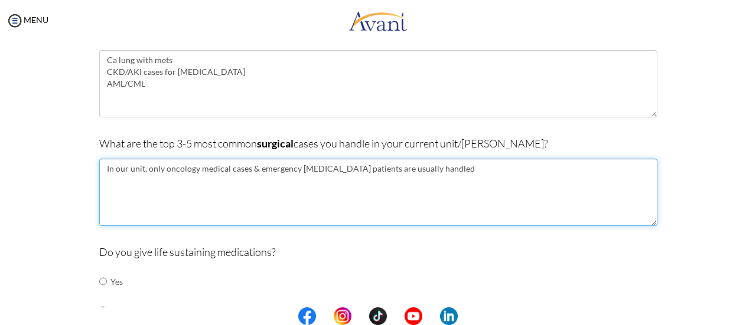
type textarea "In our unit, only oncology medical cases & emergency [MEDICAL_DATA] patients ar…"
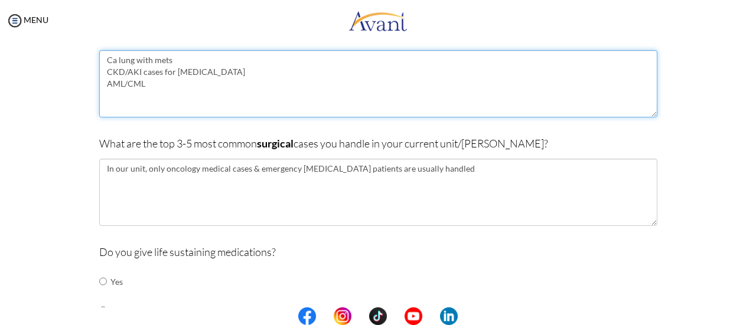
click at [242, 82] on textarea "Ca lung with mets CKD/AKI cases for [MEDICAL_DATA] AML/CML" at bounding box center [378, 83] width 558 height 67
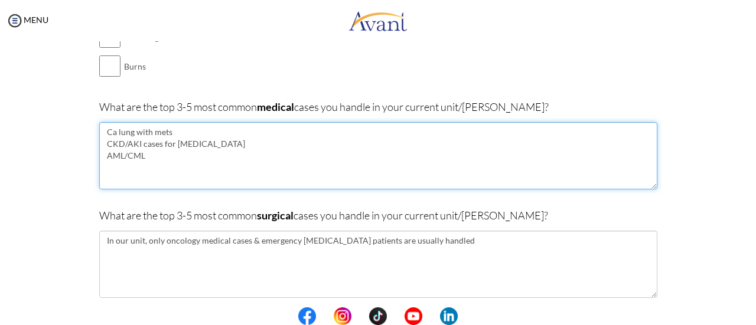
scroll to position [210, 0]
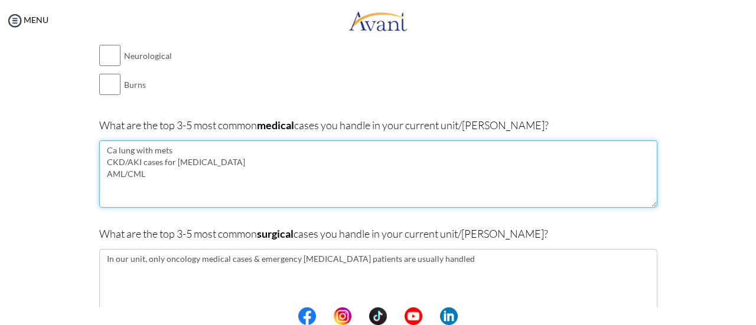
click at [136, 161] on textarea "Ca lung with mets CKD/AKI cases for [MEDICAL_DATA] AML/CML" at bounding box center [378, 174] width 558 height 67
type textarea "Ca lung with mets CKD/AKI cases for [MEDICAL_DATA] AML/CML"
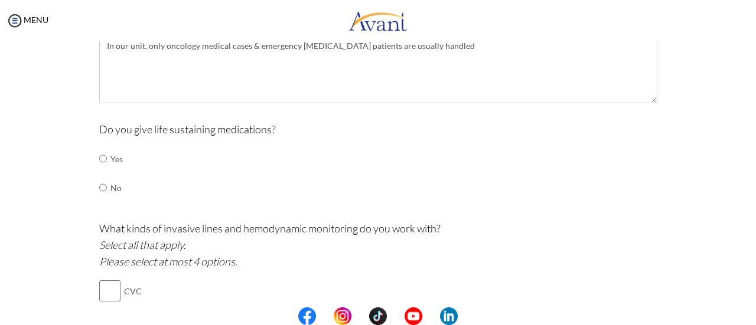
scroll to position [428, 0]
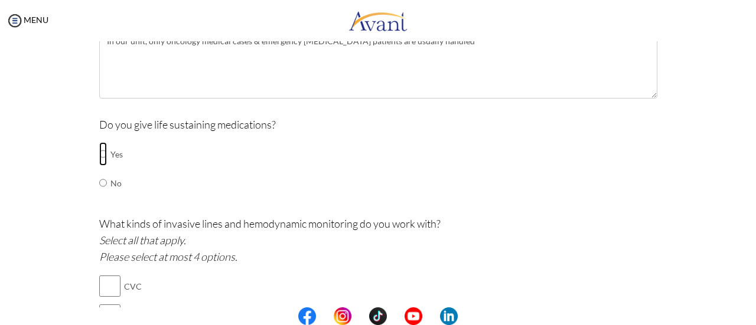
click at [100, 149] on input "radio" at bounding box center [103, 154] width 8 height 24
radio input "true"
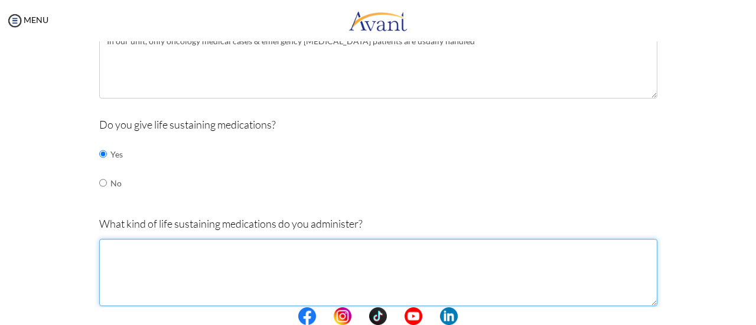
click at [163, 247] on textarea at bounding box center [378, 272] width 558 height 67
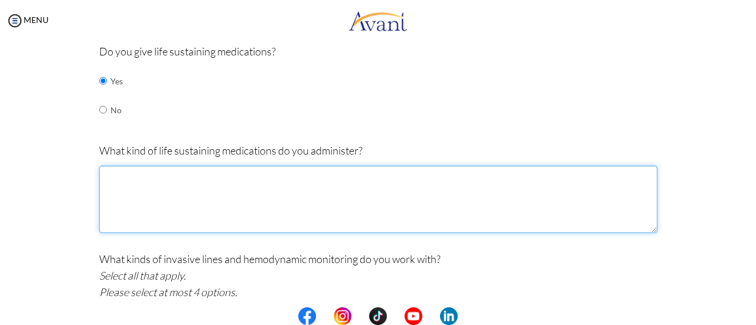
scroll to position [494, 0]
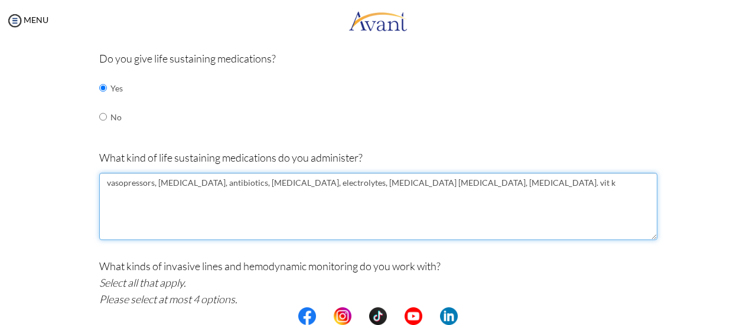
click at [418, 181] on textarea "vasopressors, [MEDICAL_DATA], antibiotics, [MEDICAL_DATA], electrolytes, [MEDIC…" at bounding box center [378, 206] width 558 height 67
click at [150, 181] on textarea "vasopressors, [MEDICAL_DATA], antibiotics, [MEDICAL_DATA], electrolytes, [MEDIC…" at bounding box center [378, 206] width 558 height 67
click at [513, 182] on textarea "vasopressors, [MEDICAL_DATA], [MEDICAL_DATA], [MEDICAL_DATA], antibiotics, [MED…" at bounding box center [378, 206] width 558 height 67
click at [449, 181] on textarea "vasopressors, [MEDICAL_DATA], [MEDICAL_DATA], [MEDICAL_DATA], antibiotics, [MED…" at bounding box center [378, 206] width 558 height 67
click at [626, 178] on textarea "vasopressors, [MEDICAL_DATA], [MEDICAL_DATA], [MEDICAL_DATA], antibiotics, [MED…" at bounding box center [378, 206] width 558 height 67
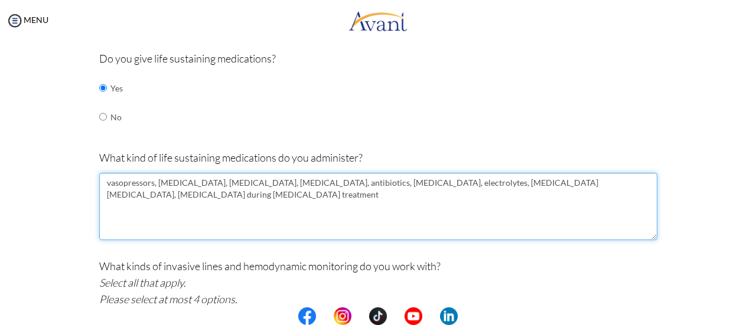
click at [449, 182] on textarea "vasopressors, [MEDICAL_DATA], [MEDICAL_DATA], [MEDICAL_DATA], antibiotics, [MED…" at bounding box center [378, 206] width 558 height 67
click at [523, 188] on textarea "vasopressors, [MEDICAL_DATA], [MEDICAL_DATA], [MEDICAL_DATA], antibiotics, [MED…" at bounding box center [378, 206] width 558 height 67
click at [637, 183] on textarea "vasopressors, [MEDICAL_DATA], [MEDICAL_DATA], [MEDICAL_DATA], antibiotics, [MED…" at bounding box center [378, 206] width 558 height 67
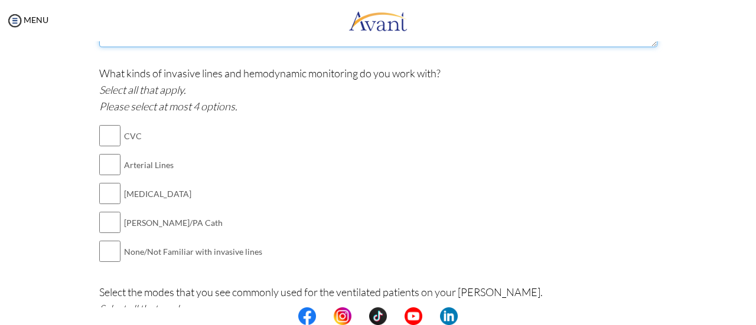
scroll to position [689, 0]
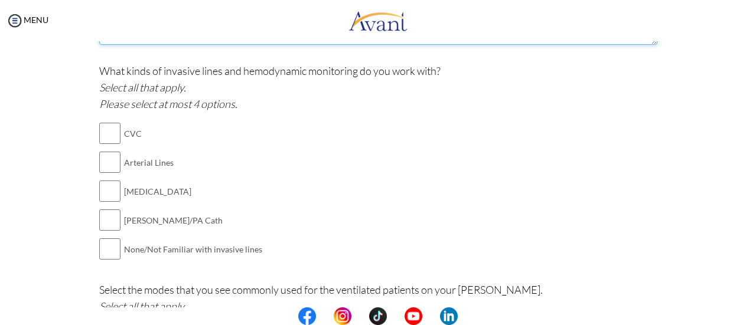
type textarea "vasopressors, [MEDICAL_DATA], [MEDICAL_DATA], [MEDICAL_DATA], antibiotics, [MED…"
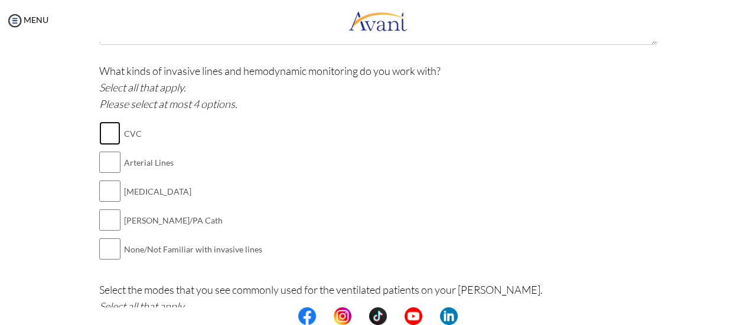
click at [100, 132] on input "checkbox" at bounding box center [109, 134] width 21 height 24
click at [102, 126] on input "checkbox" at bounding box center [109, 134] width 21 height 24
click at [99, 133] on input "checkbox" at bounding box center [109, 134] width 21 height 24
checkbox input "true"
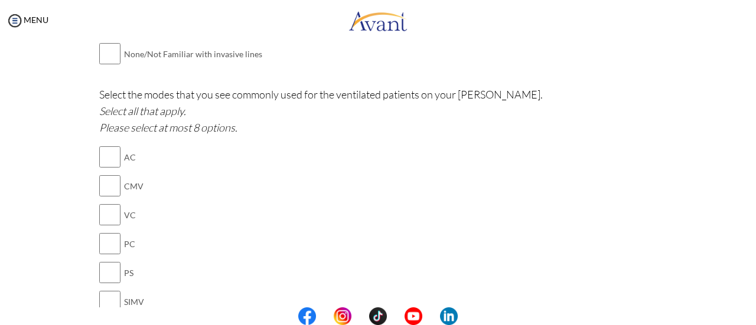
scroll to position [887, 0]
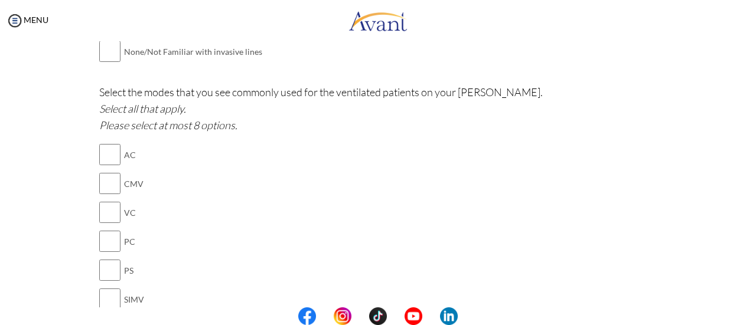
click at [136, 260] on td "PS" at bounding box center [180, 270] width 113 height 29
click at [102, 301] on input "checkbox" at bounding box center [109, 300] width 21 height 24
checkbox input "true"
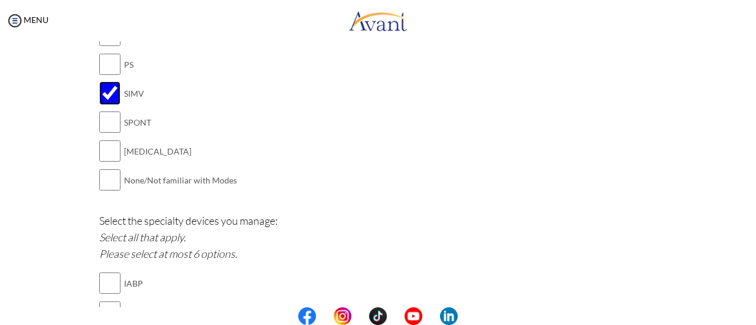
scroll to position [1101, 0]
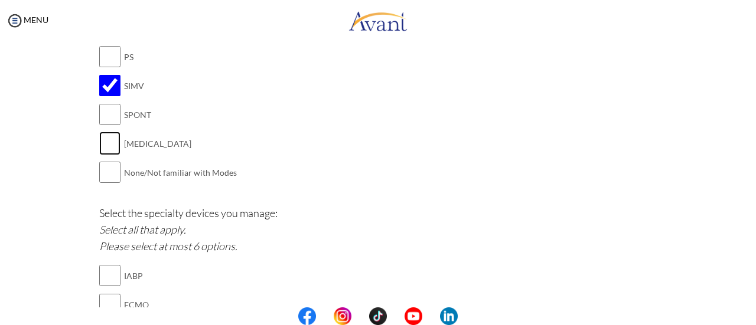
click at [104, 136] on input "checkbox" at bounding box center [109, 144] width 21 height 24
checkbox input "true"
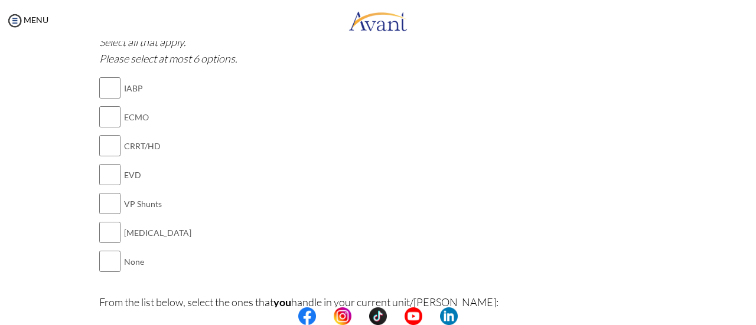
scroll to position [1299, 0]
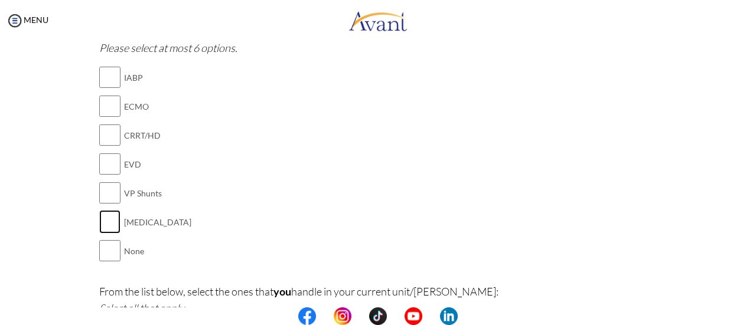
click at [101, 220] on input "checkbox" at bounding box center [109, 222] width 21 height 24
checkbox input "true"
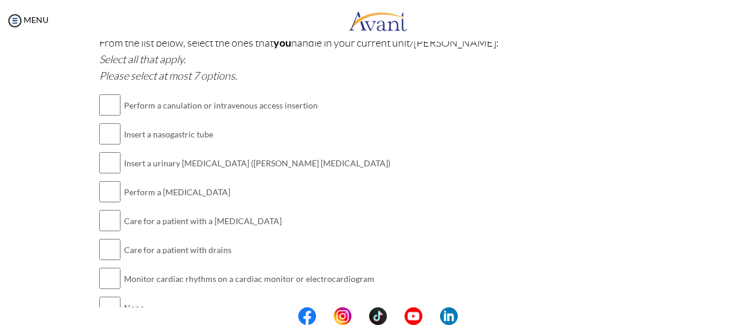
scroll to position [1561, 0]
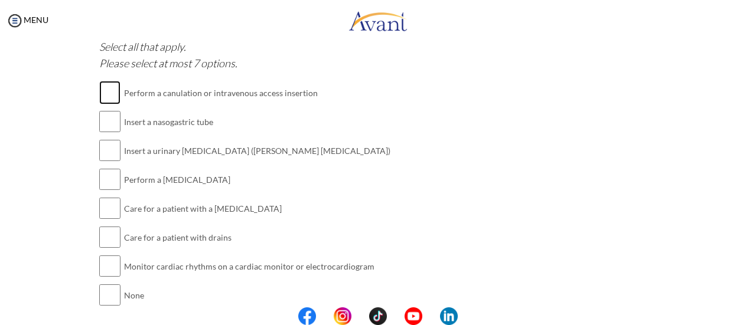
click at [99, 82] on input "checkbox" at bounding box center [109, 93] width 21 height 24
checkbox input "true"
click at [106, 120] on input "checkbox" at bounding box center [109, 122] width 21 height 24
checkbox input "true"
click at [106, 146] on input "checkbox" at bounding box center [109, 151] width 21 height 24
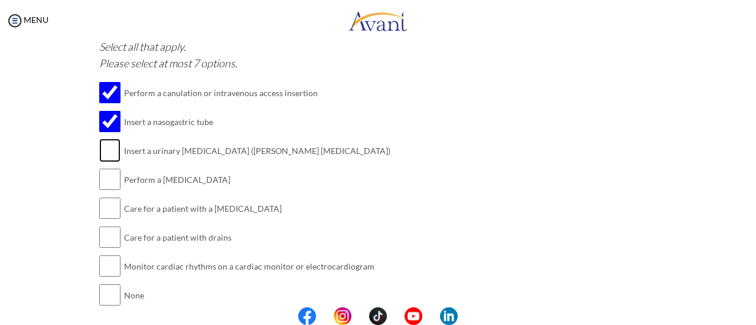
checkbox input "true"
click at [106, 177] on input "checkbox" at bounding box center [109, 180] width 21 height 24
checkbox input "true"
click at [108, 207] on input "checkbox" at bounding box center [109, 209] width 21 height 24
checkbox input "true"
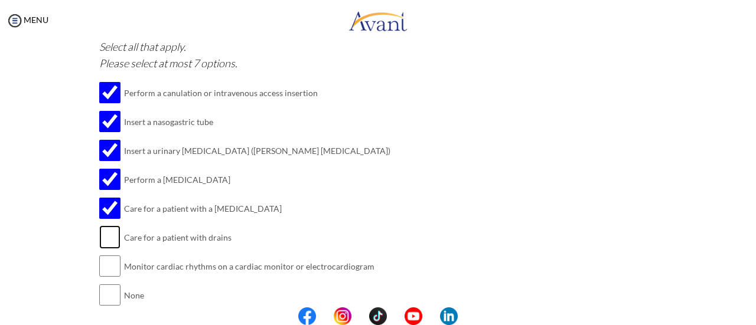
click at [105, 232] on input "checkbox" at bounding box center [109, 238] width 21 height 24
checkbox input "true"
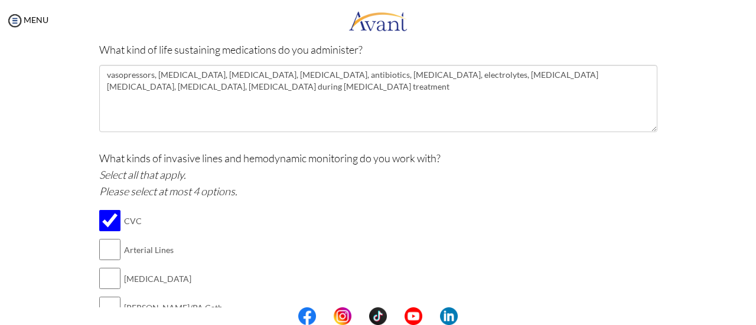
scroll to position [490, 0]
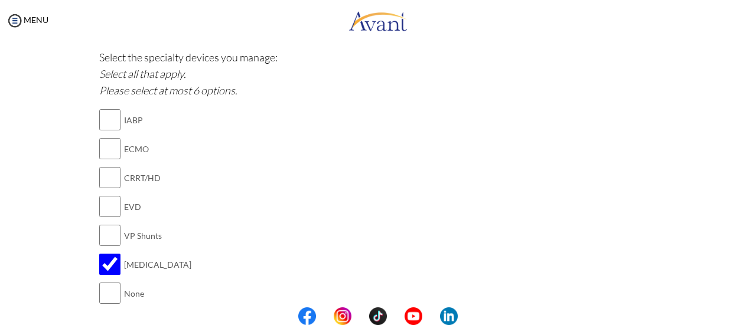
scroll to position [1259, 0]
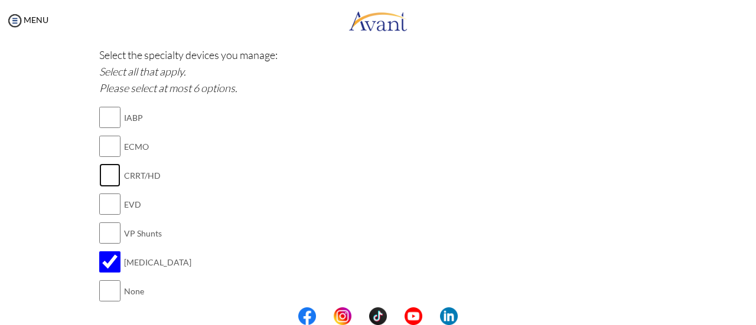
click at [101, 170] on input "checkbox" at bounding box center [109, 176] width 21 height 24
checkbox input "true"
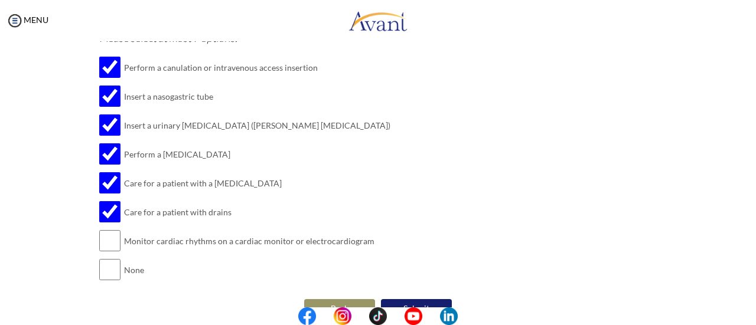
scroll to position [1601, 0]
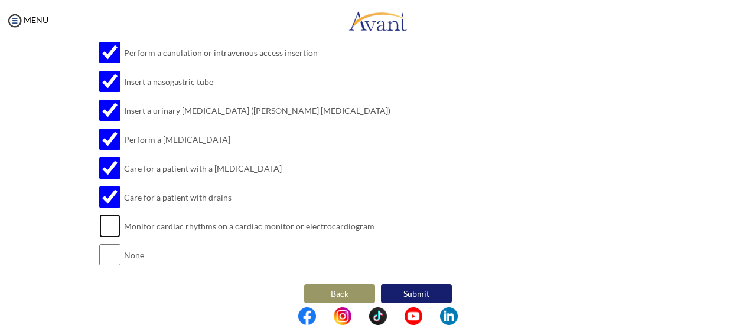
click at [109, 220] on input "checkbox" at bounding box center [109, 226] width 21 height 24
checkbox input "true"
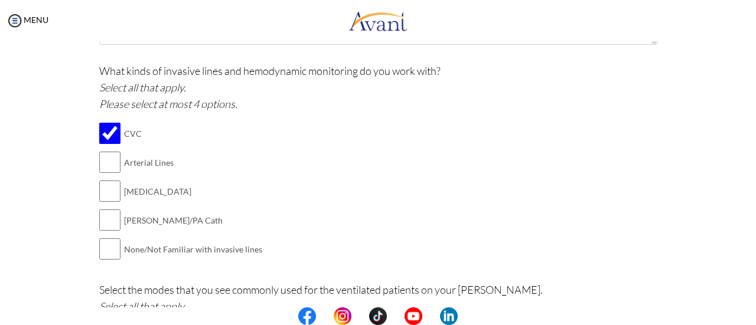
scroll to position [694, 0]
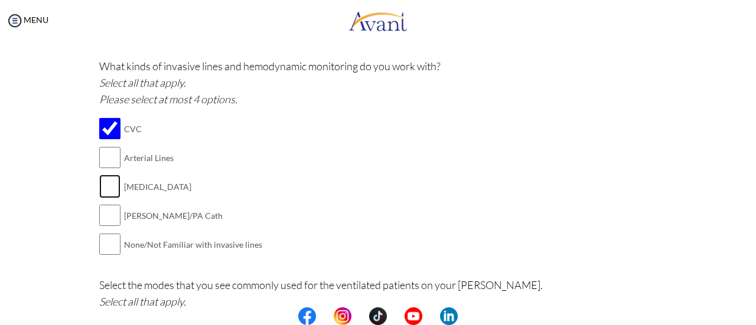
click at [105, 186] on input "checkbox" at bounding box center [109, 187] width 21 height 24
click at [106, 185] on input "checkbox" at bounding box center [109, 187] width 21 height 24
checkbox input "true"
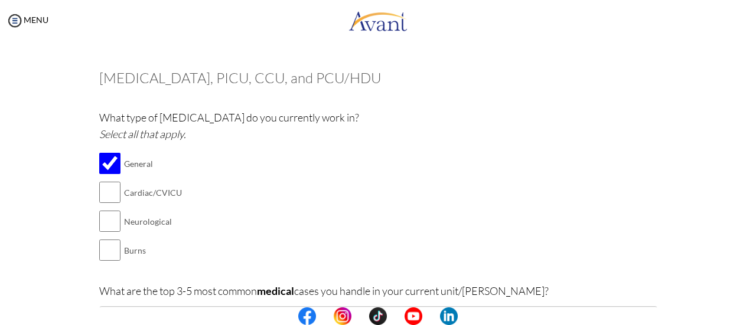
scroll to position [46, 0]
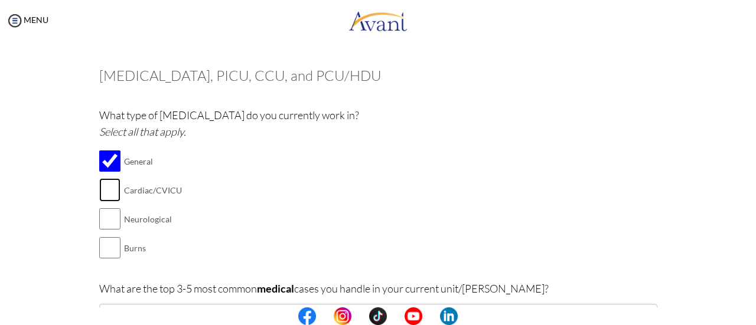
click at [109, 192] on input "checkbox" at bounding box center [109, 190] width 21 height 24
checkbox input "false"
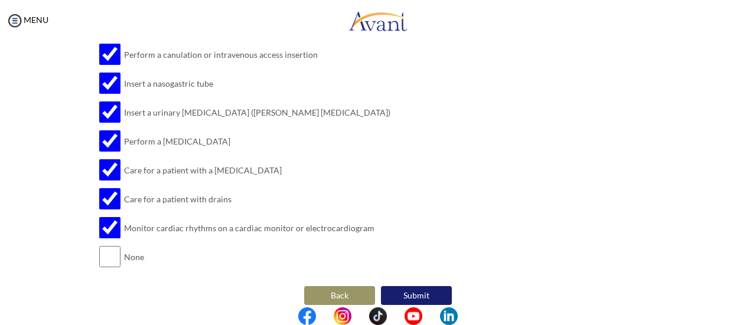
scroll to position [1604, 0]
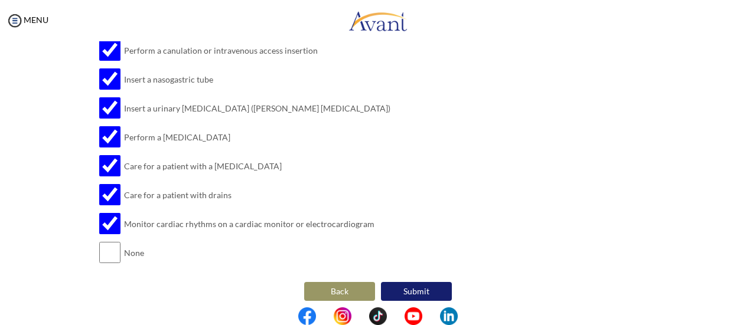
click at [417, 286] on button "Submit" at bounding box center [416, 291] width 71 height 19
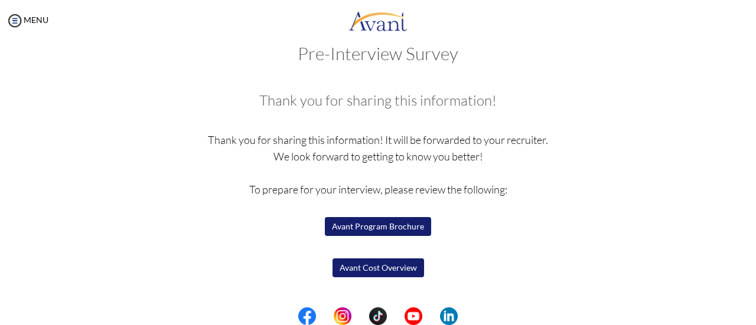
scroll to position [41, 0]
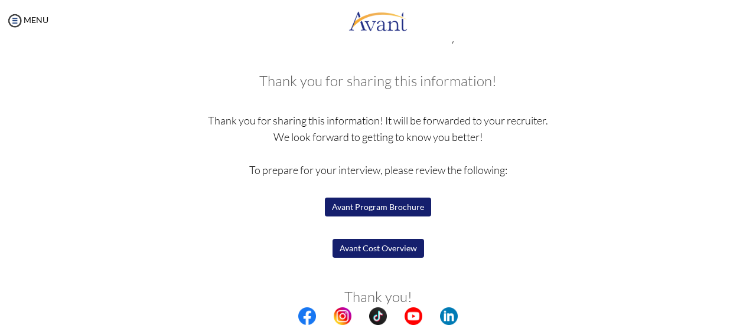
click at [392, 206] on button "Avant Program Brochure" at bounding box center [378, 207] width 106 height 19
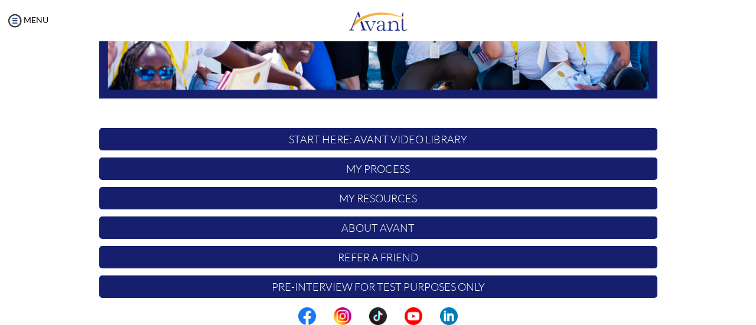
scroll to position [331, 0]
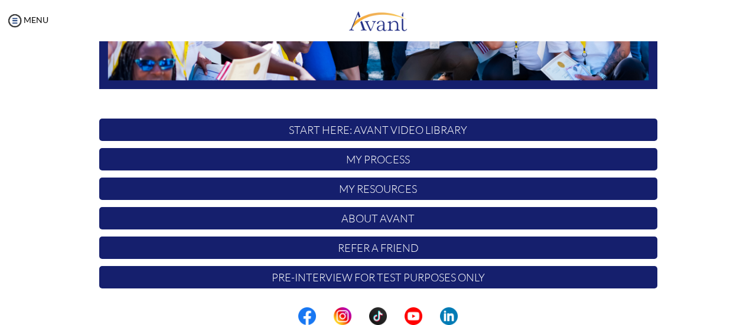
click at [352, 275] on p "Pre-Interview for test purposes only" at bounding box center [378, 277] width 558 height 22
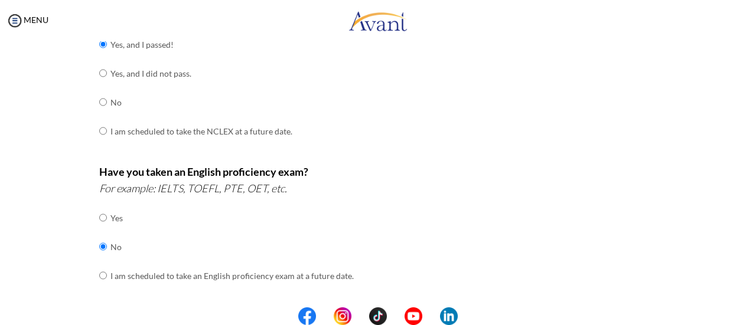
scroll to position [428, 0]
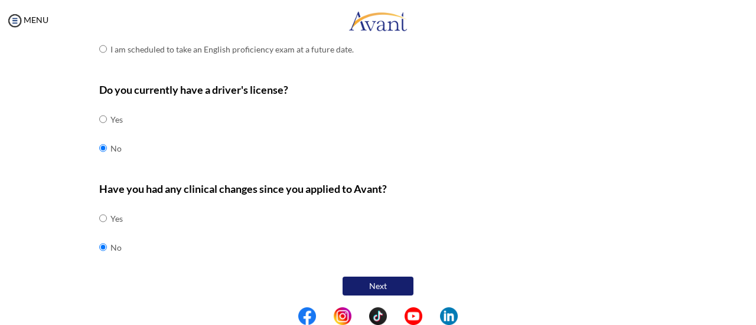
click at [395, 277] on button "Next" at bounding box center [378, 286] width 71 height 19
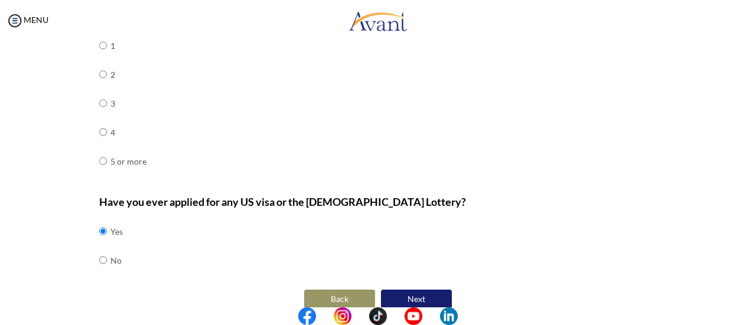
scroll to position [460, 0]
click at [405, 293] on button "Next" at bounding box center [416, 298] width 71 height 19
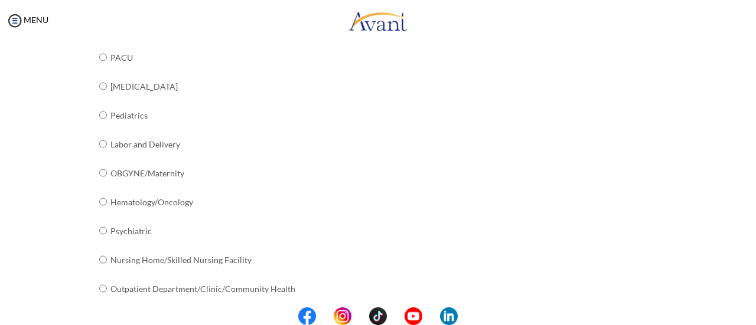
scroll to position [527, 0]
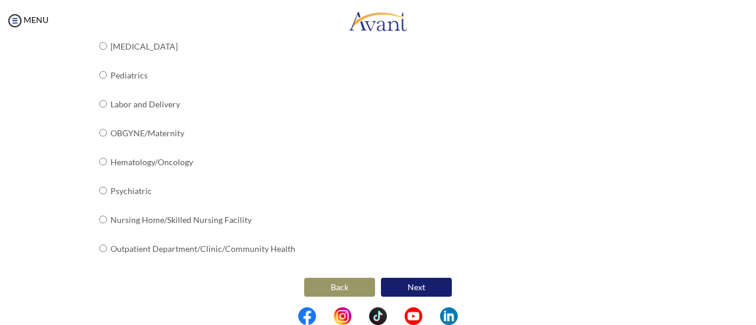
click at [409, 282] on button "Next" at bounding box center [416, 287] width 71 height 19
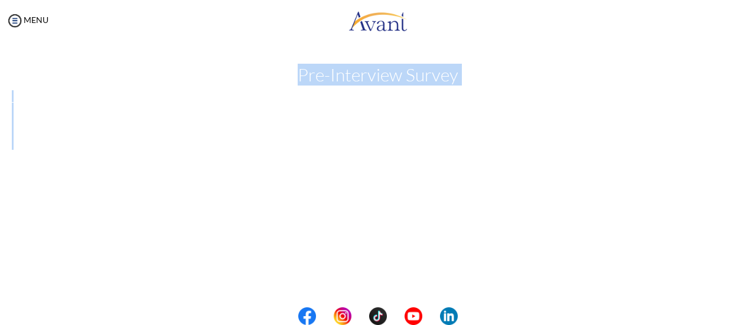
drag, startPoint x: 741, startPoint y: 95, endPoint x: 713, endPoint y: 175, distance: 85.6
click at [714, 174] on div "My Status What is the next step? We would like you to watch the introductory vi…" at bounding box center [378, 203] width 756 height 325
click at [747, 220] on div "My Status What is the next step? We would like you to watch the introductory vi…" at bounding box center [378, 203] width 756 height 325
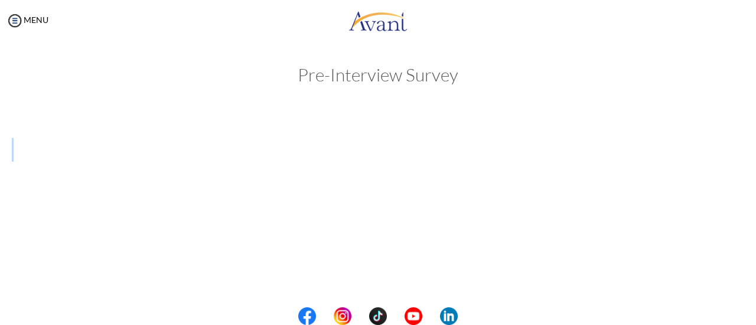
click at [747, 220] on div "My Status What is the next step? We would like you to watch the introductory vi…" at bounding box center [378, 203] width 756 height 325
click at [729, 279] on div "My Status What is the next step? We would like you to watch the introductory vi…" at bounding box center [378, 203] width 756 height 325
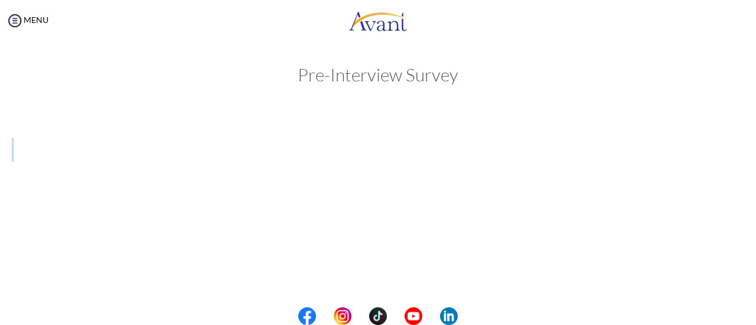
click at [729, 279] on div "My Status What is the next step? We would like you to watch the introductory vi…" at bounding box center [378, 203] width 756 height 325
drag, startPoint x: 729, startPoint y: 279, endPoint x: 118, endPoint y: 253, distance: 611.3
click at [118, 253] on div "My Status What is the next step? We would like you to watch the introductory vi…" at bounding box center [378, 203] width 756 height 325
click at [12, 212] on div "My Status What is the next step? We would like you to watch the introductory vi…" at bounding box center [378, 203] width 756 height 325
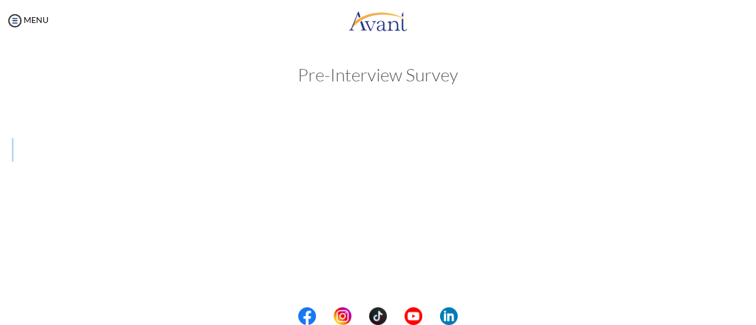
click at [12, 212] on div "My Status What is the next step? We would like you to watch the introductory vi…" at bounding box center [378, 203] width 756 height 325
drag, startPoint x: 12, startPoint y: 212, endPoint x: 311, endPoint y: 158, distance: 303.7
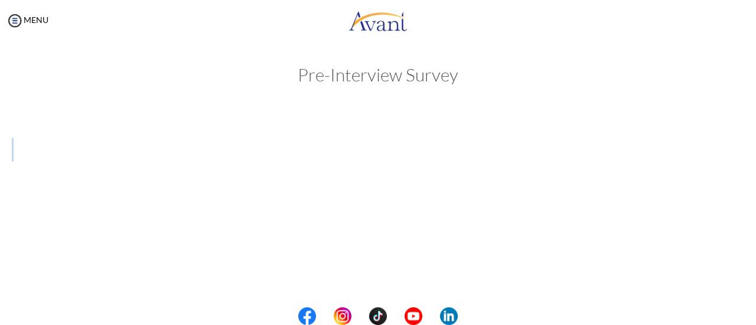
click at [311, 158] on div "My Status What is the next step? We would like you to watch the introductory vi…" at bounding box center [378, 203] width 756 height 325
